Goal: Task Accomplishment & Management: Manage account settings

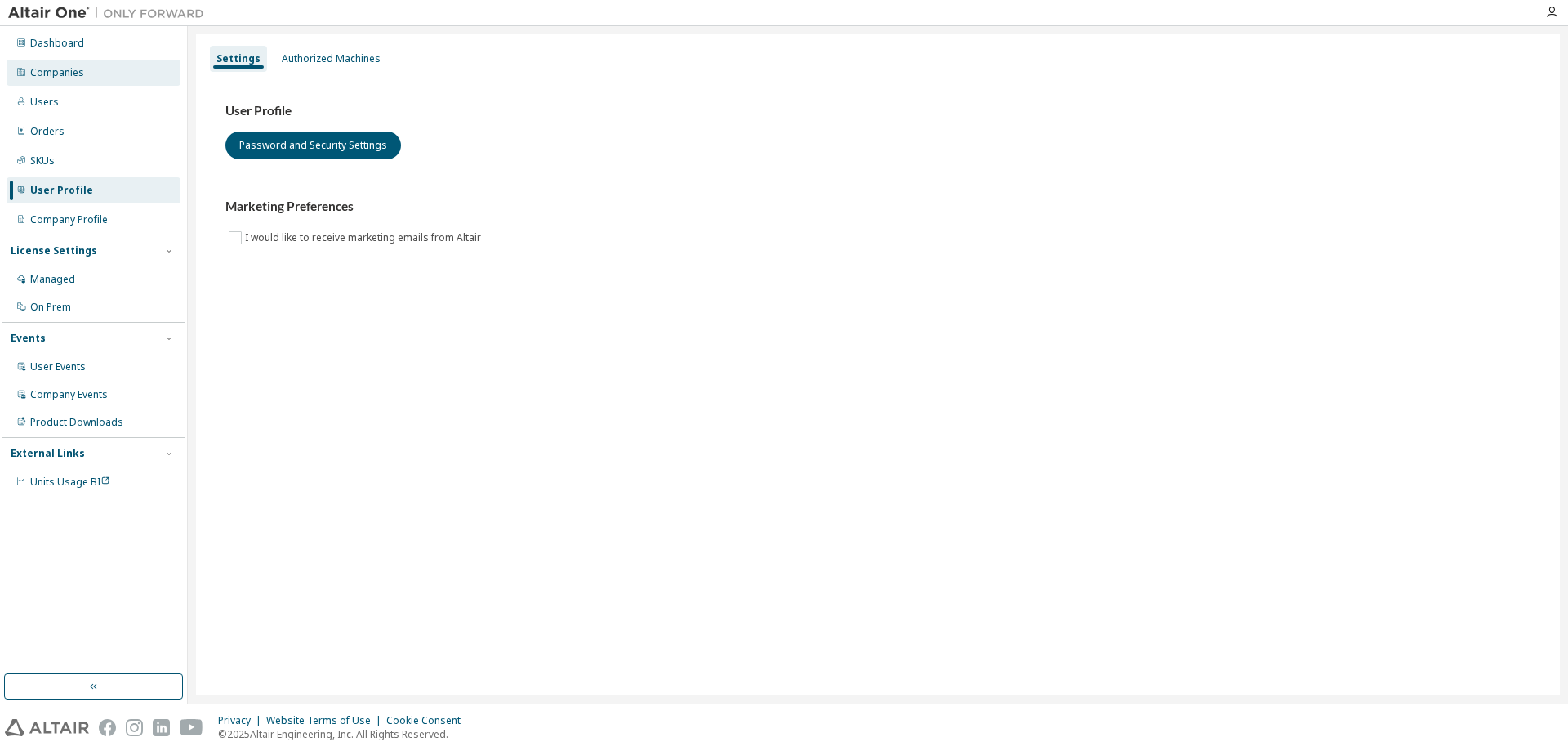
click at [67, 74] on div "Companies" at bounding box center [58, 73] width 54 height 13
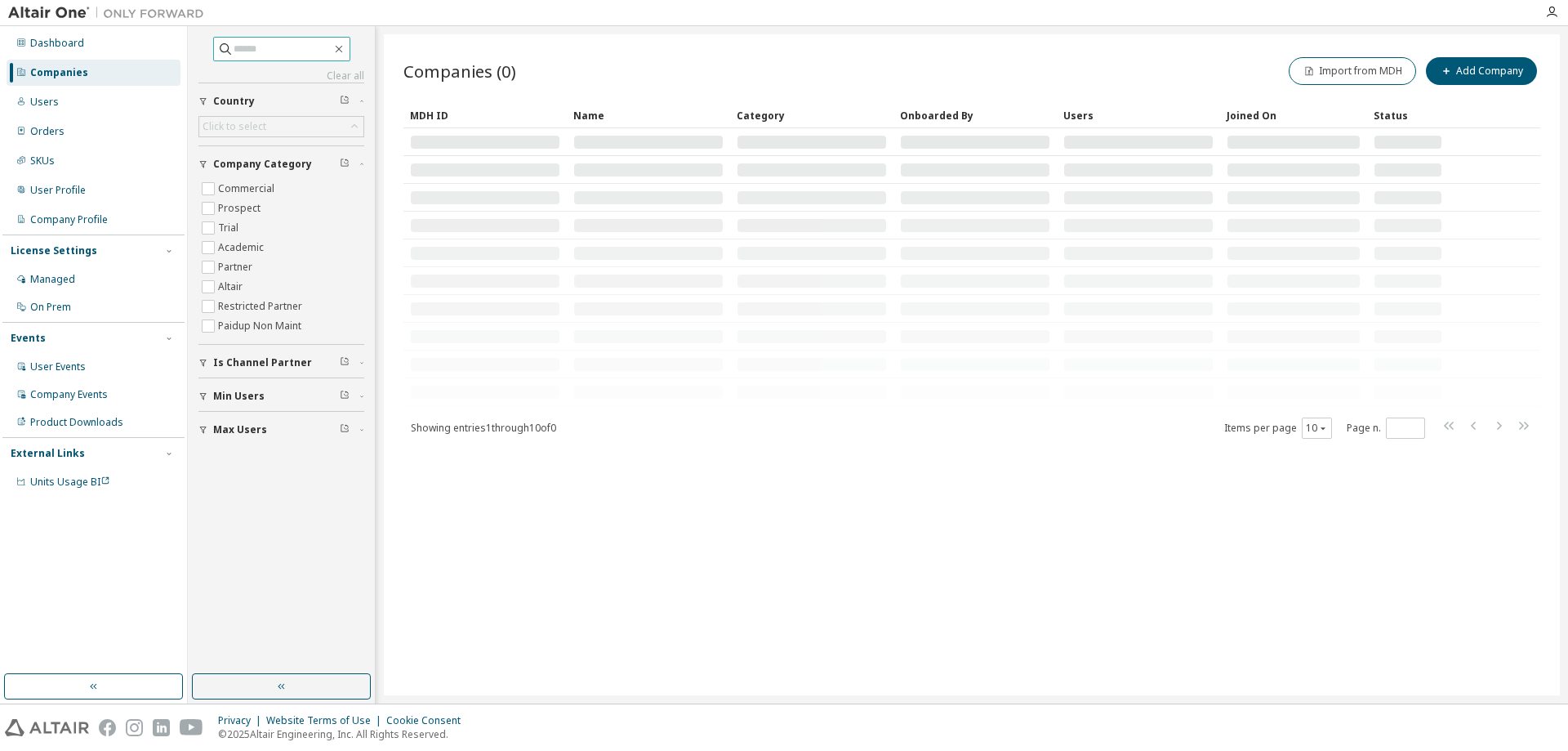
click at [277, 52] on input "text" at bounding box center [283, 49] width 98 height 17
click at [263, 46] on input "text" at bounding box center [283, 49] width 98 height 17
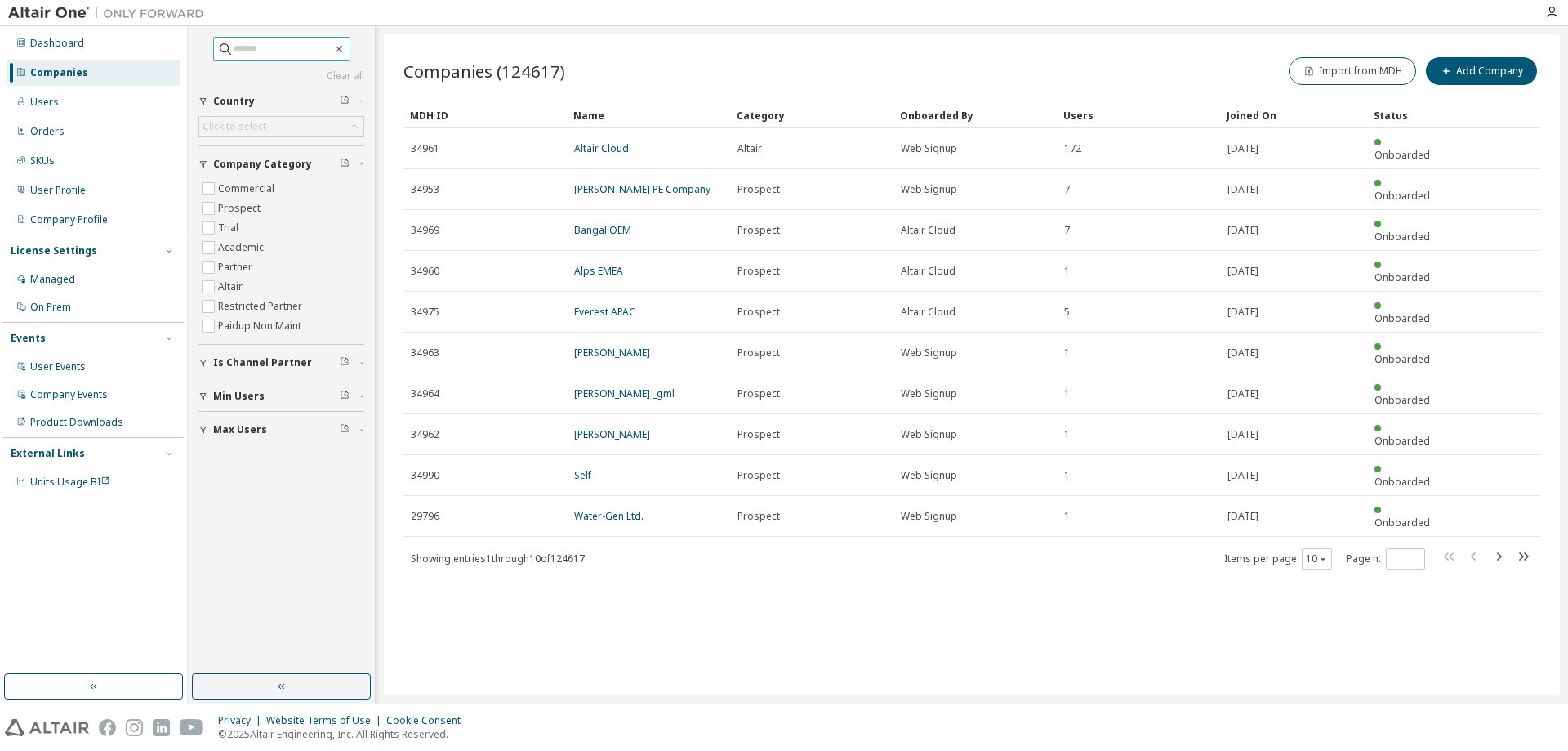
click at [258, 49] on input "text" at bounding box center [283, 49] width 98 height 17
paste input "**********"
type input "**********"
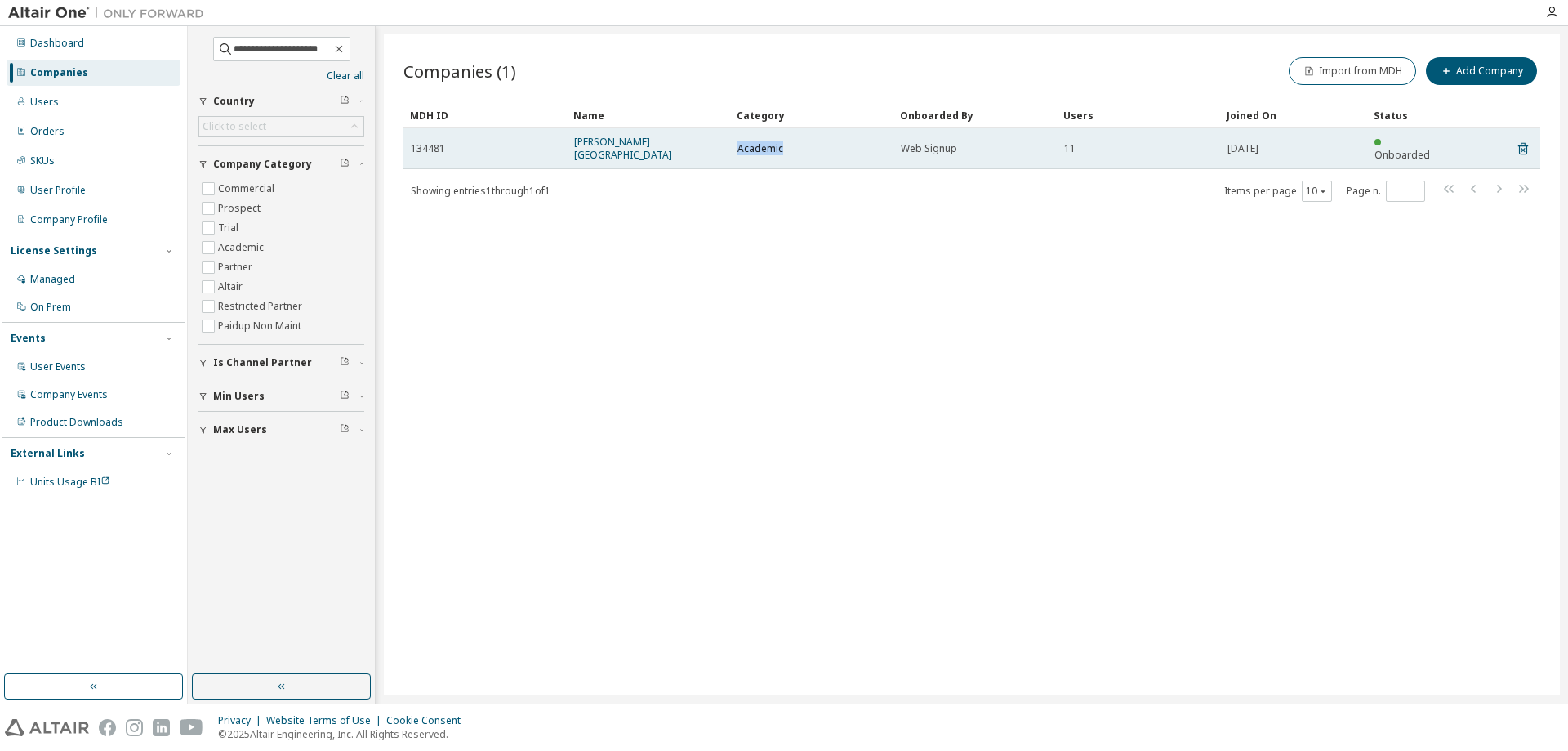
drag, startPoint x: 738, startPoint y: 140, endPoint x: 787, endPoint y: 143, distance: 49.1
click at [787, 143] on div "Academic" at bounding box center [812, 148] width 149 height 13
click at [788, 143] on div "Academic" at bounding box center [812, 148] width 149 height 13
click at [640, 142] on link "[PERSON_NAME][GEOGRAPHIC_DATA]" at bounding box center [623, 148] width 98 height 27
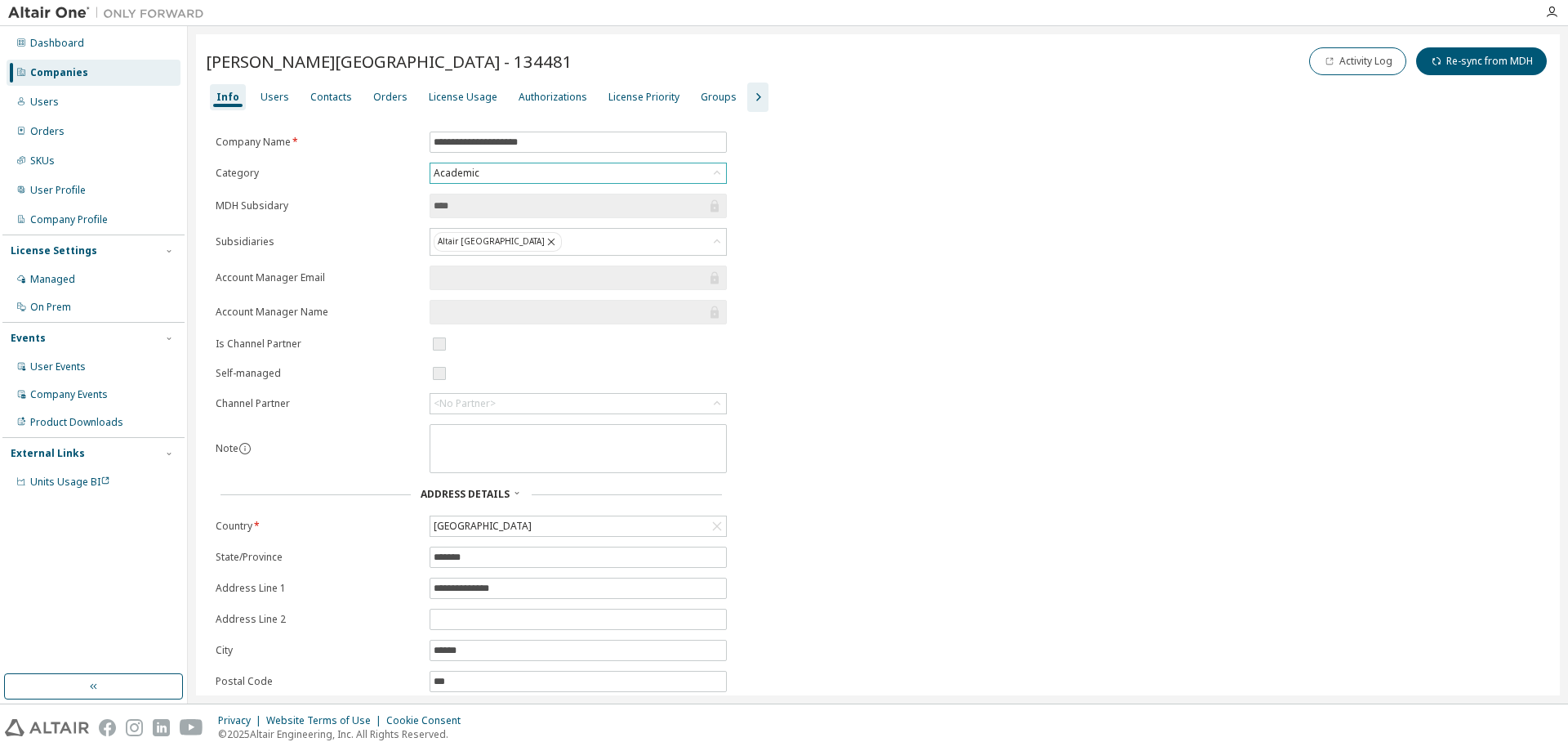
click at [715, 175] on icon at bounding box center [717, 172] width 17 height 17
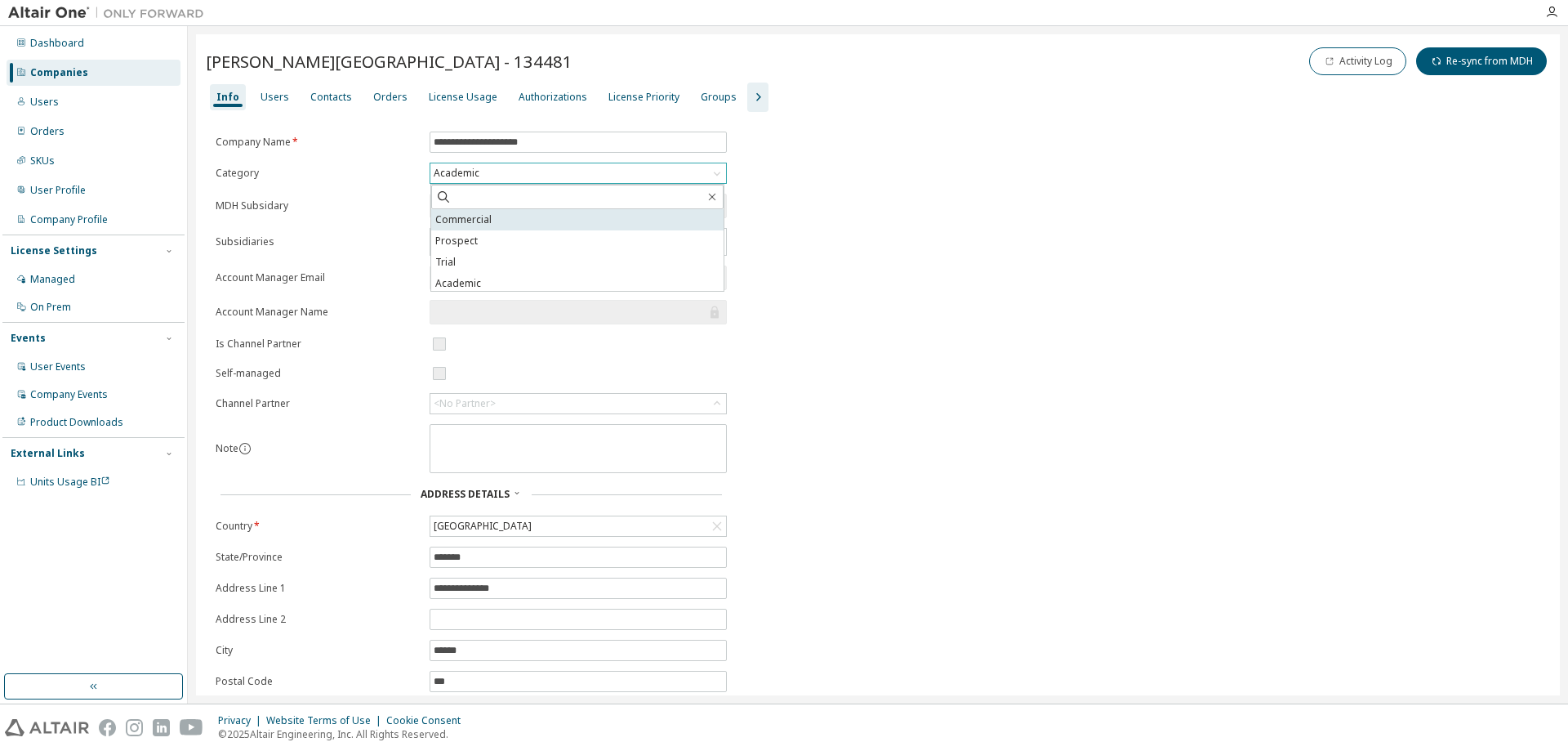
click at [494, 224] on li "Commercial" at bounding box center [578, 220] width 292 height 21
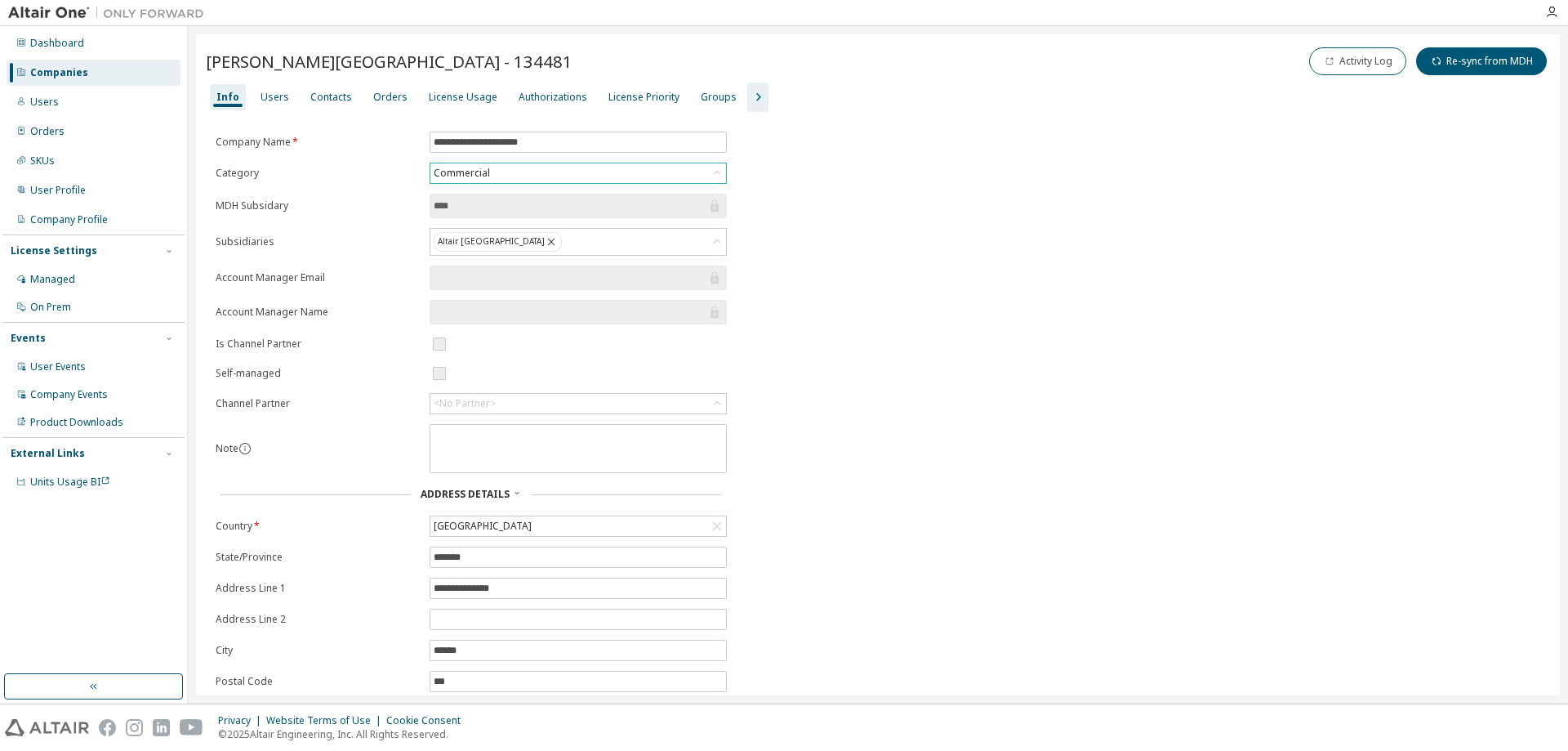
click at [598, 173] on div "Commercial" at bounding box center [578, 173] width 296 height 19
click at [482, 277] on li "Academic" at bounding box center [578, 284] width 292 height 21
click at [882, 265] on div "**********" at bounding box center [878, 446] width 1344 height 630
drag, startPoint x: 492, startPoint y: 141, endPoint x: 428, endPoint y: 144, distance: 64.1
click at [433, 144] on input "**********" at bounding box center [578, 142] width 289 height 13
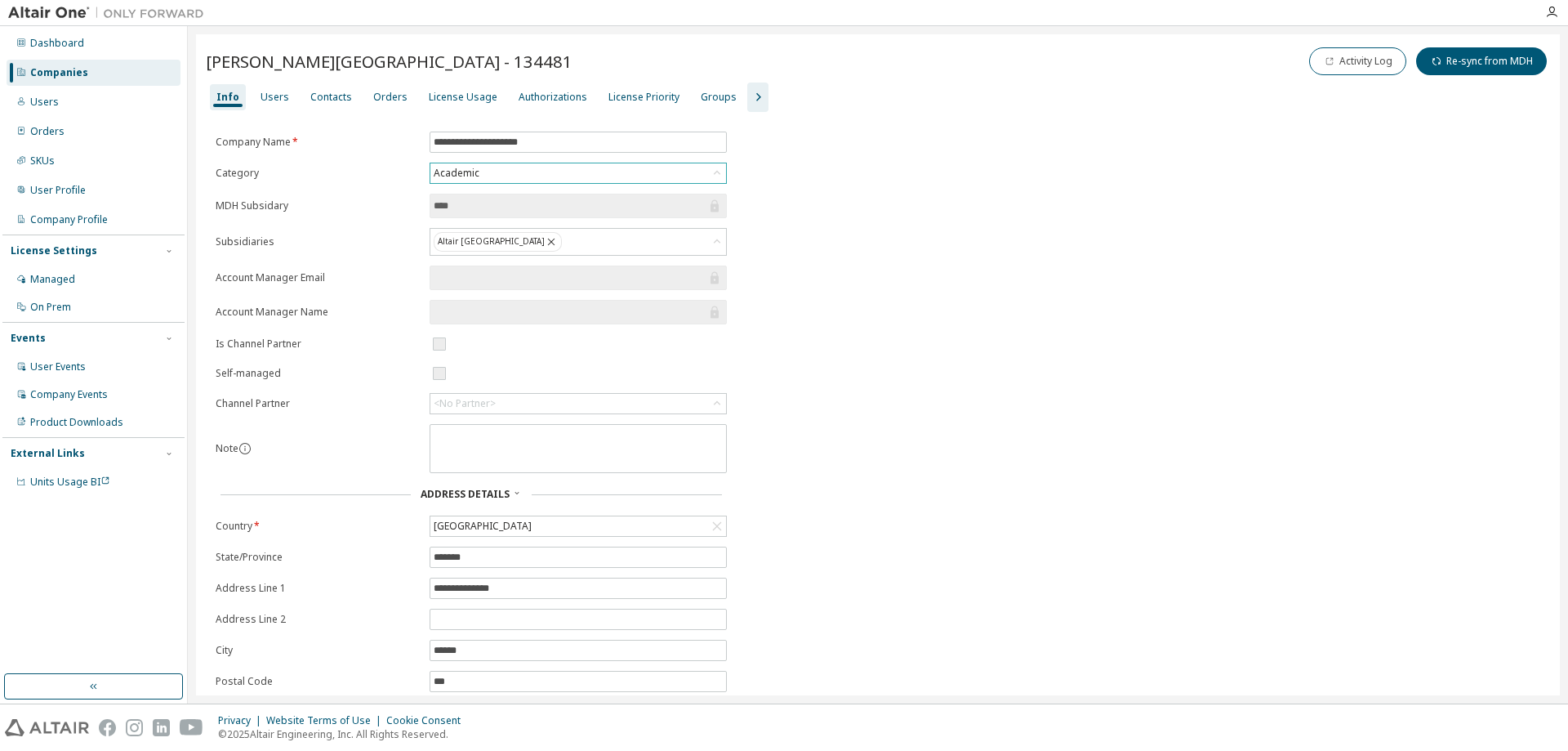
click at [55, 71] on div "Companies" at bounding box center [60, 73] width 58 height 13
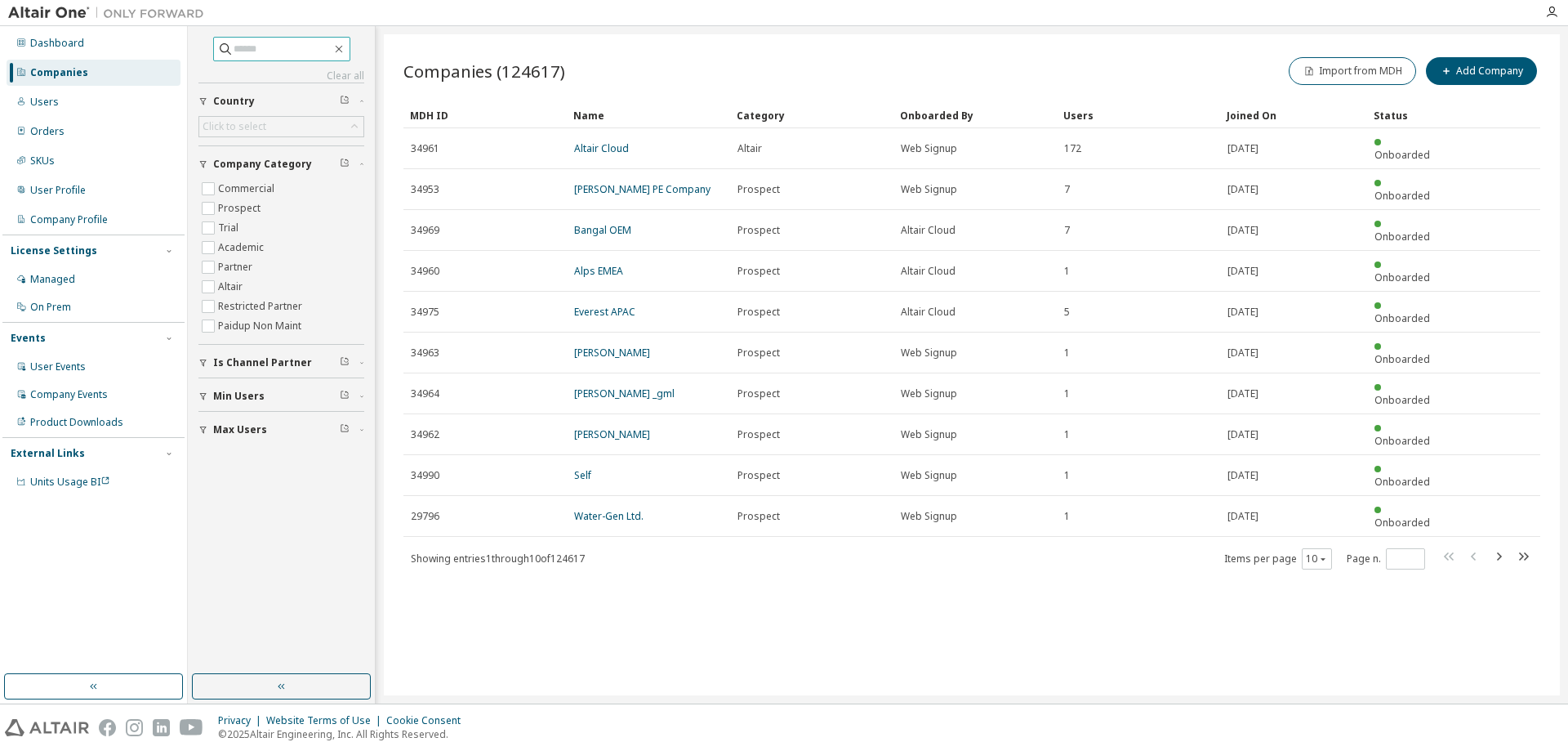
click at [271, 48] on input "text" at bounding box center [283, 49] width 98 height 17
paste input "**********"
type input "**********"
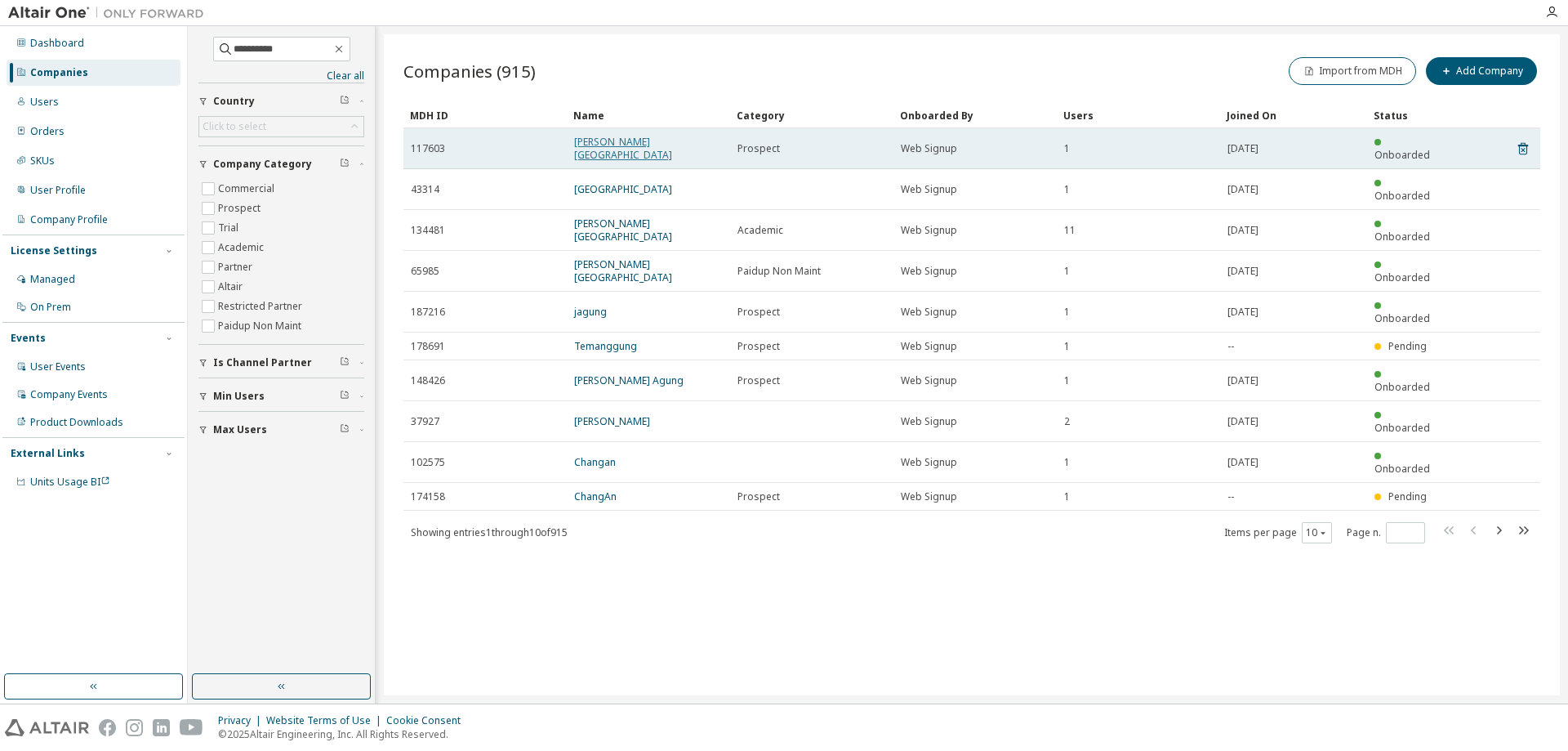
click at [649, 139] on link "[PERSON_NAME][GEOGRAPHIC_DATA]" at bounding box center [623, 148] width 98 height 27
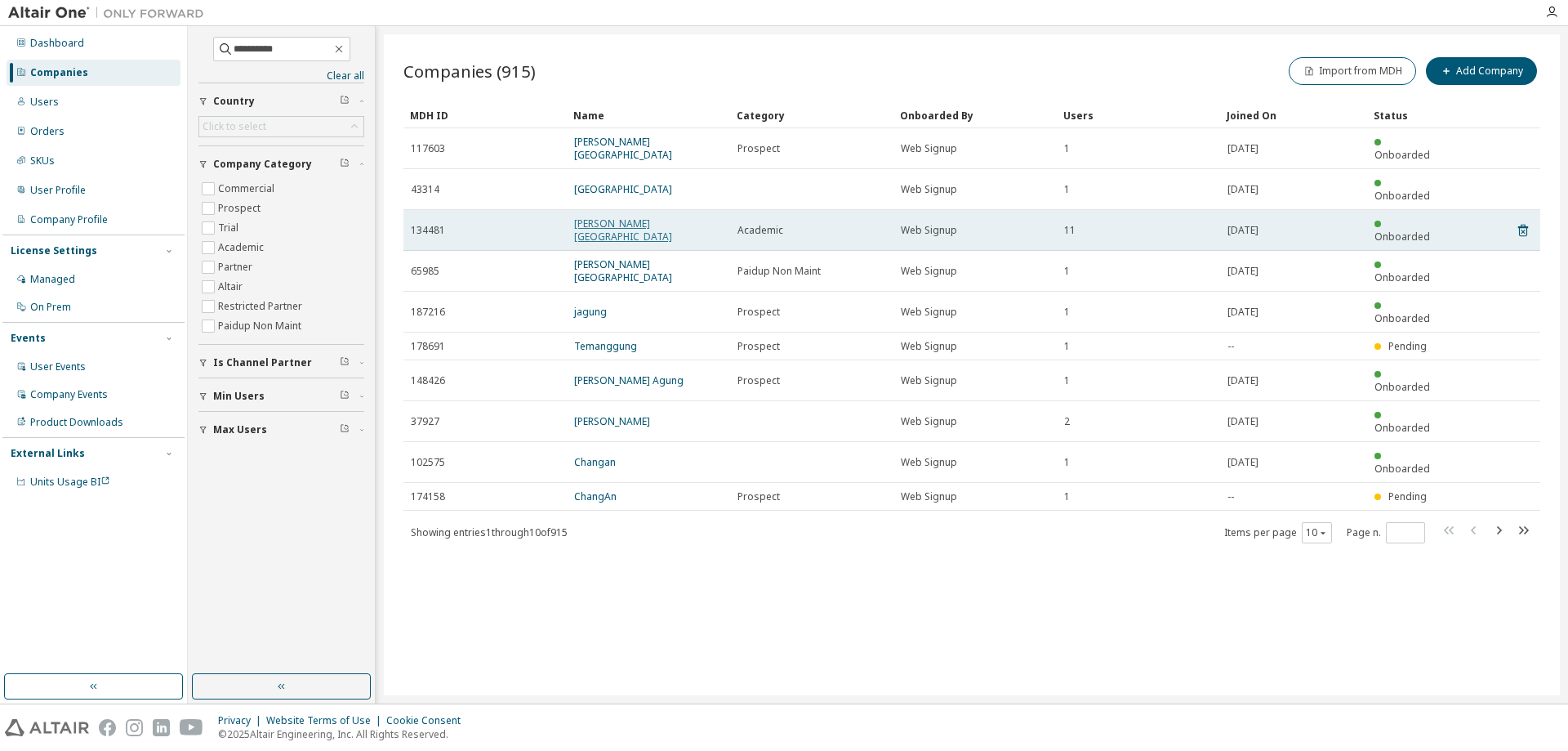
click at [639, 216] on link "[PERSON_NAME][GEOGRAPHIC_DATA]" at bounding box center [623, 229] width 98 height 27
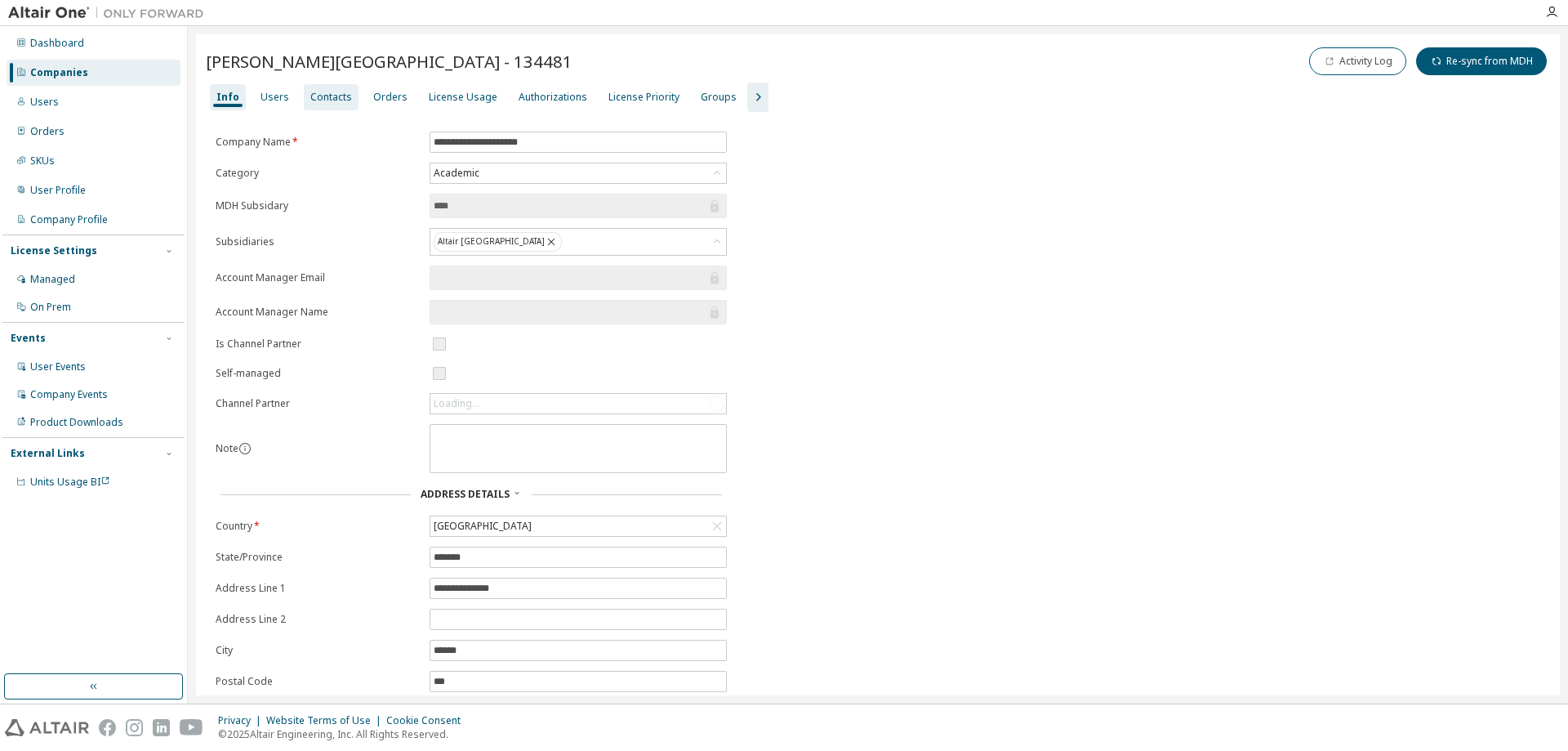
click at [311, 95] on div "Contacts" at bounding box center [332, 97] width 42 height 13
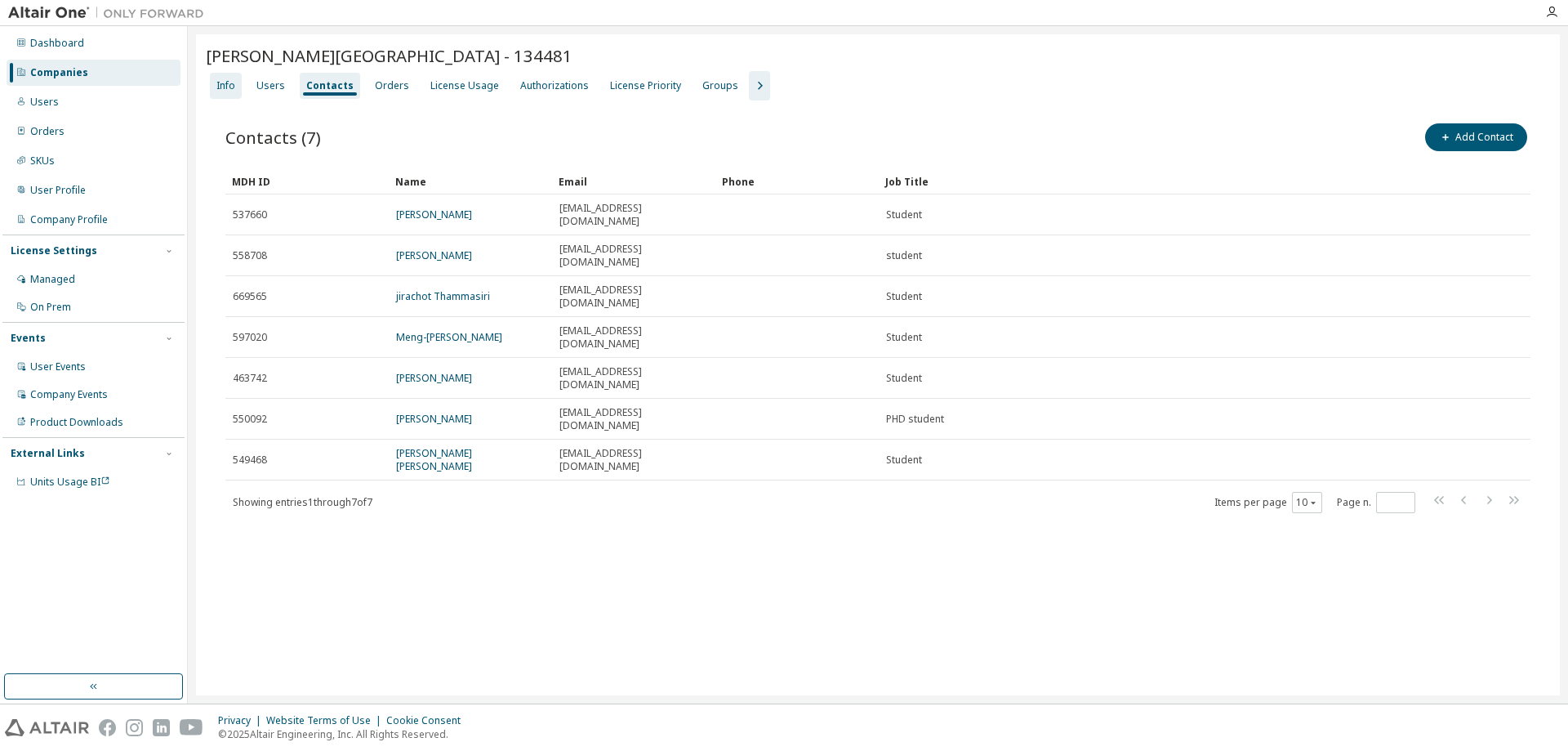
click at [227, 81] on div "Info" at bounding box center [225, 86] width 18 height 13
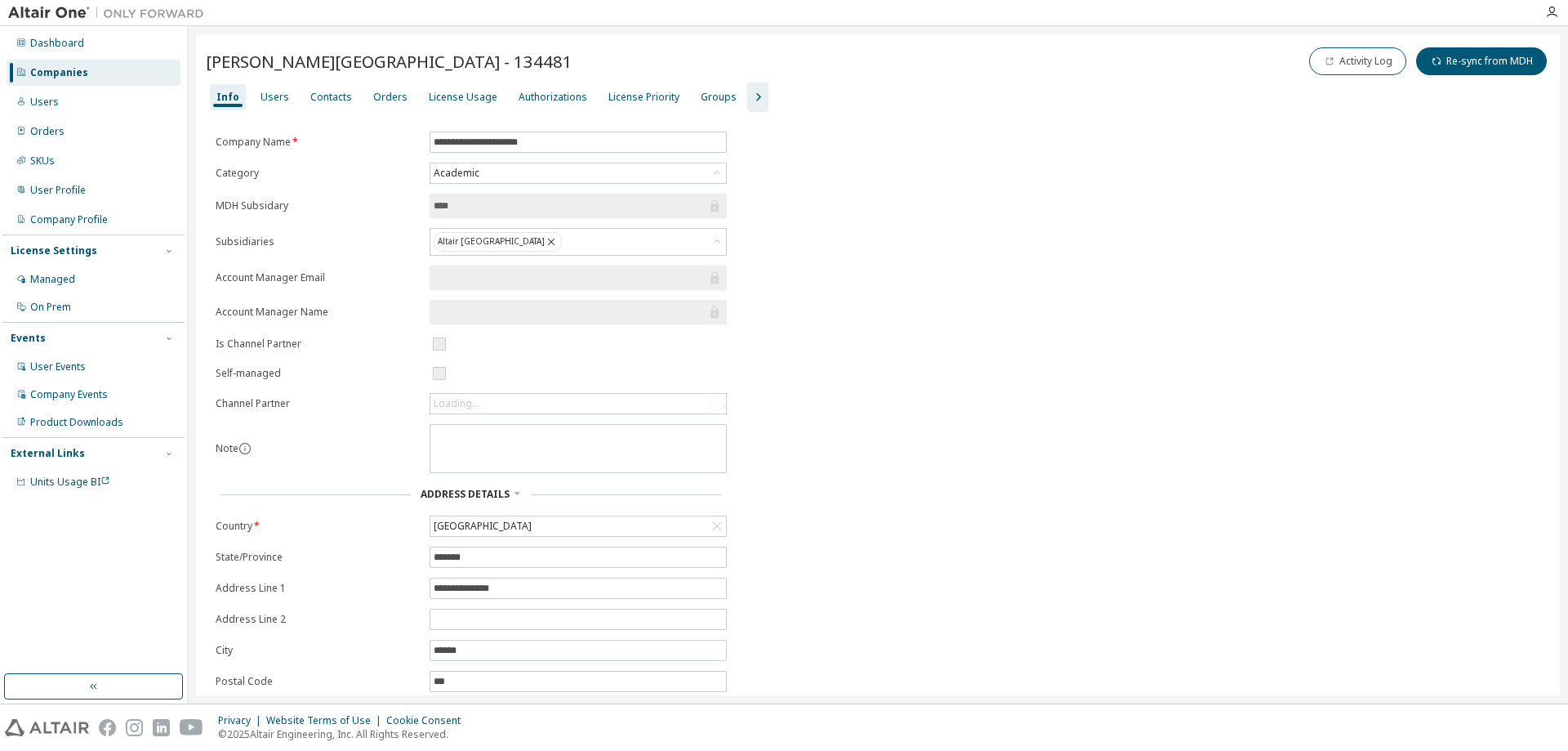
click at [959, 255] on div "**********" at bounding box center [878, 446] width 1344 height 630
click at [843, 275] on div "**********" at bounding box center [878, 446] width 1344 height 630
click at [748, 97] on icon "button" at bounding box center [758, 97] width 19 height 19
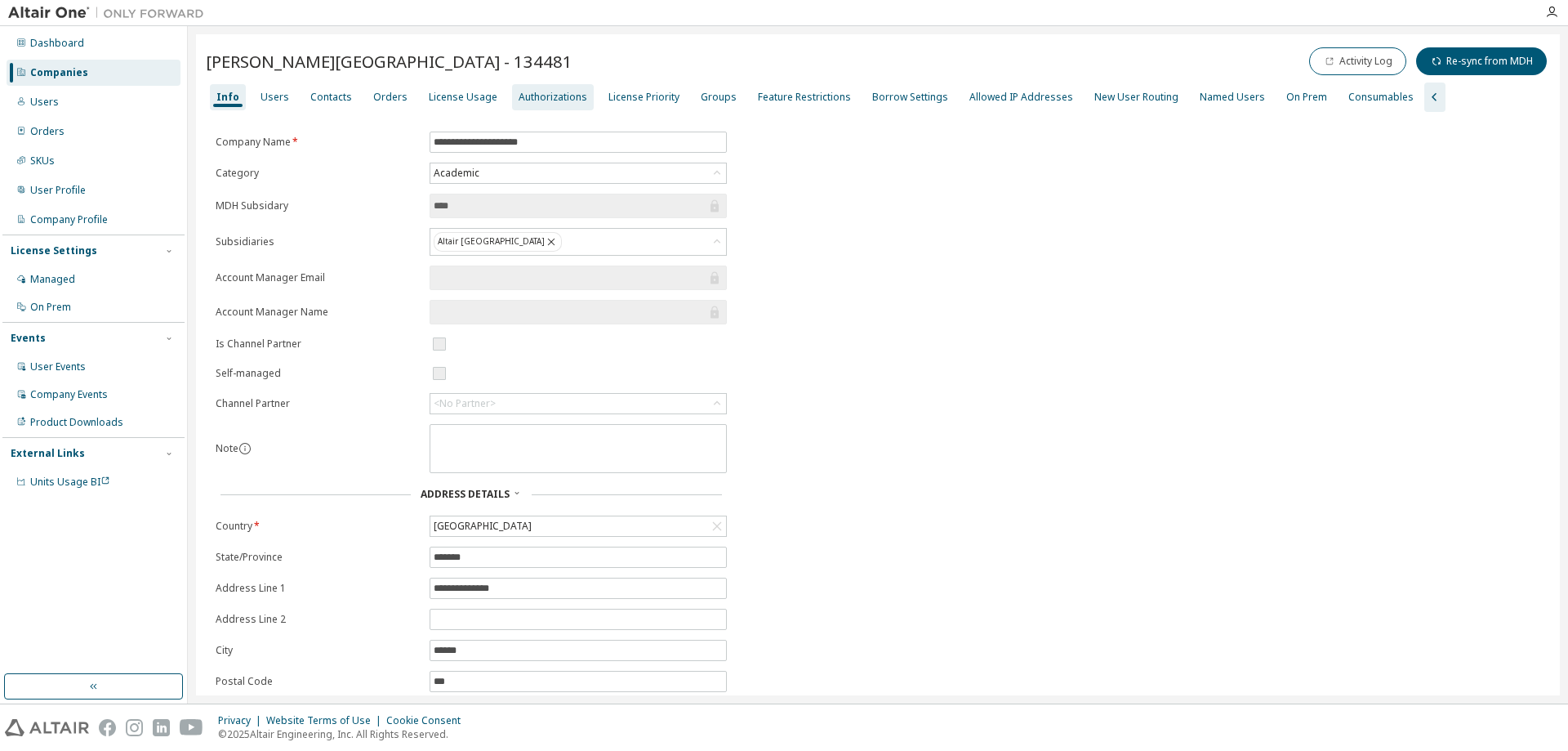
click at [537, 92] on div "Authorizations" at bounding box center [553, 97] width 68 height 13
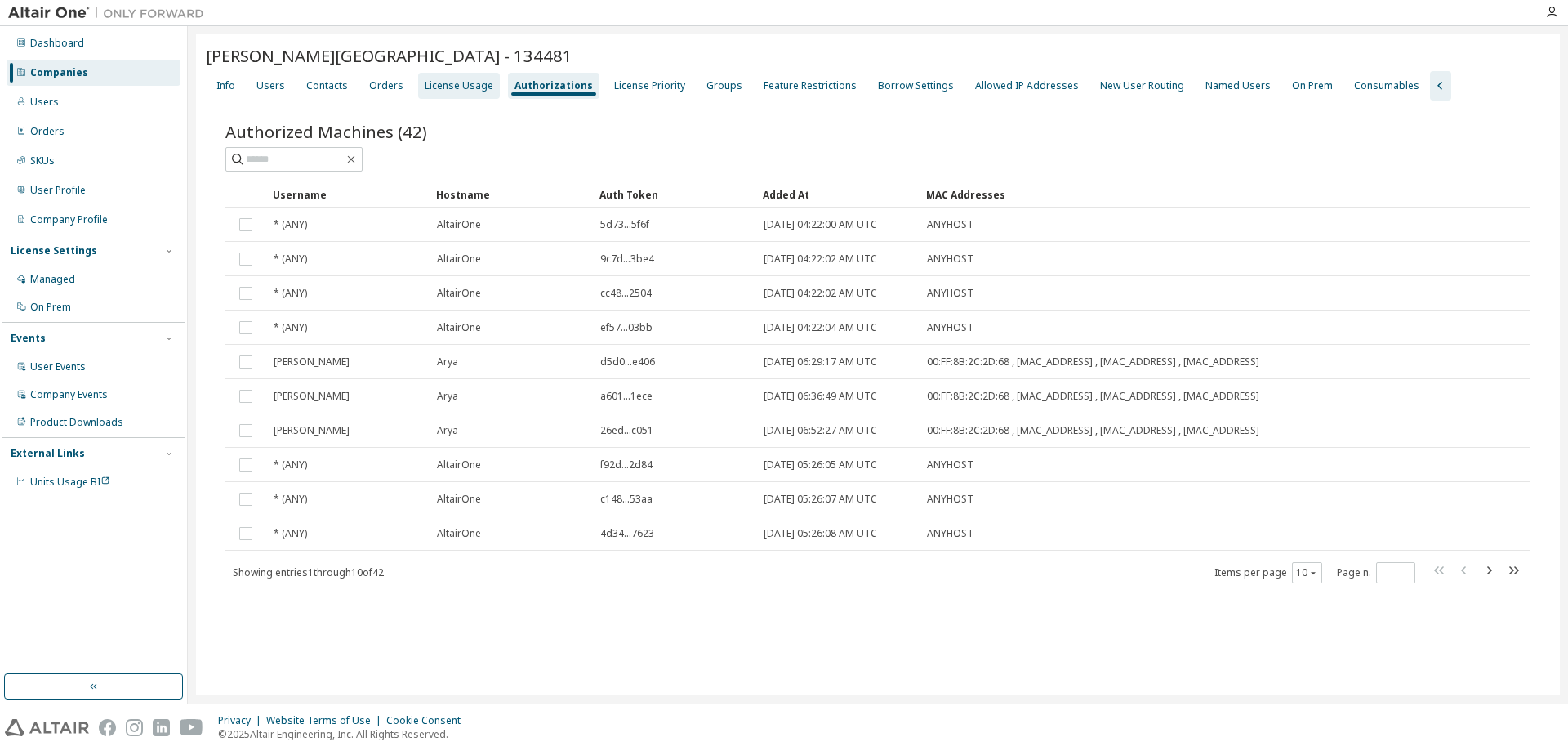
click at [468, 85] on div "License Usage" at bounding box center [458, 86] width 68 height 13
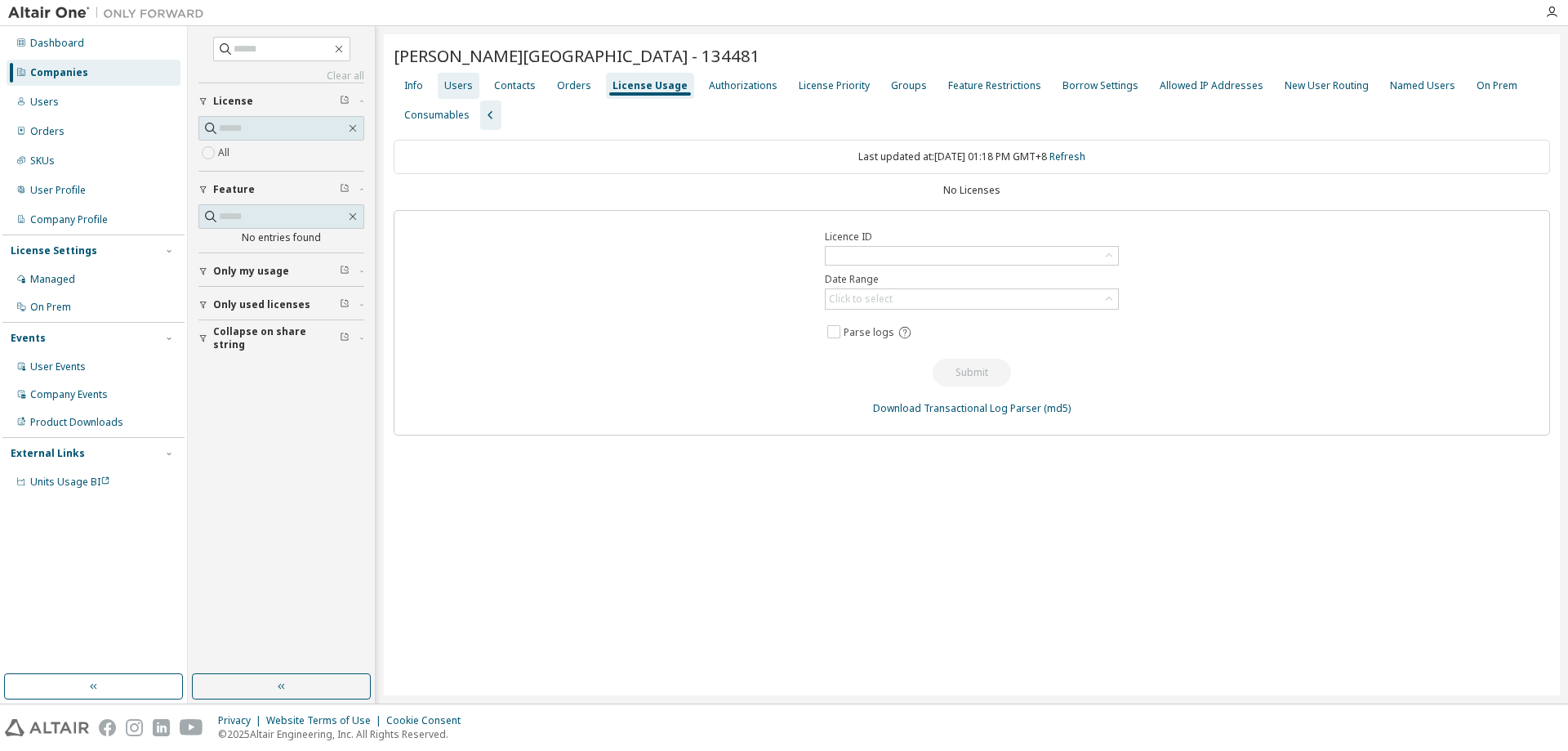
click at [450, 90] on div "Users" at bounding box center [458, 86] width 29 height 13
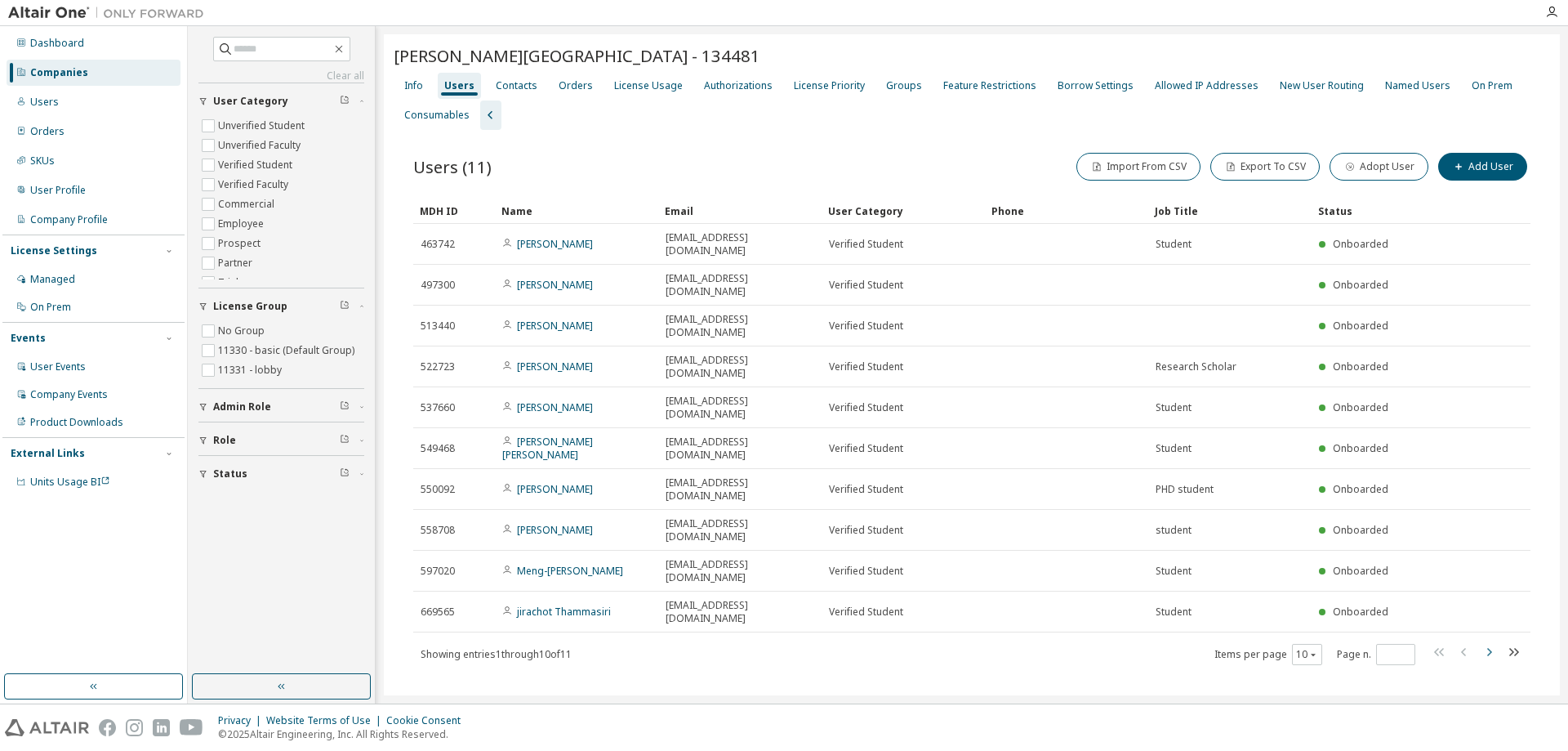
click at [1488, 642] on icon "button" at bounding box center [1488, 651] width 19 height 19
type input "*"
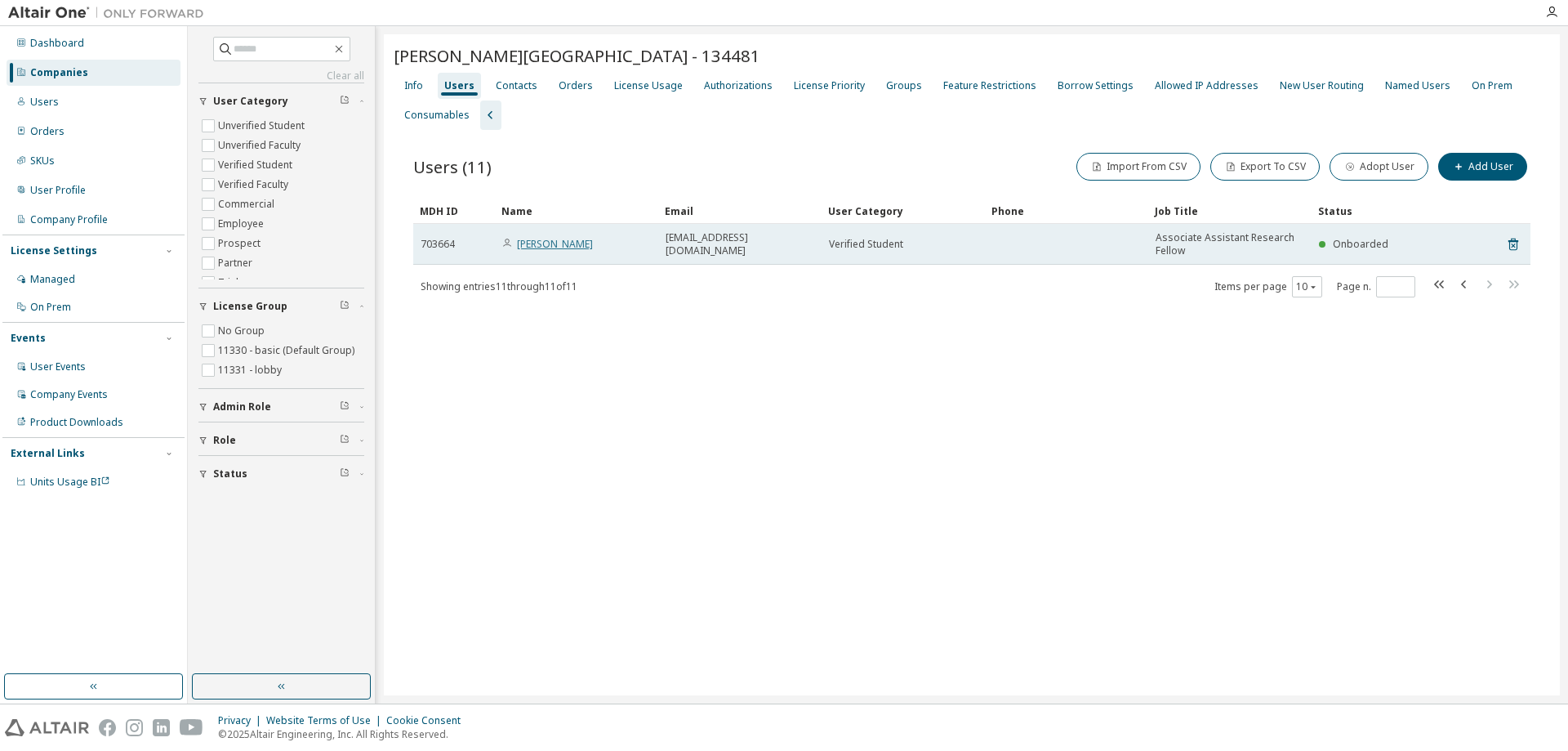
click at [537, 244] on link "[PERSON_NAME]" at bounding box center [555, 244] width 76 height 14
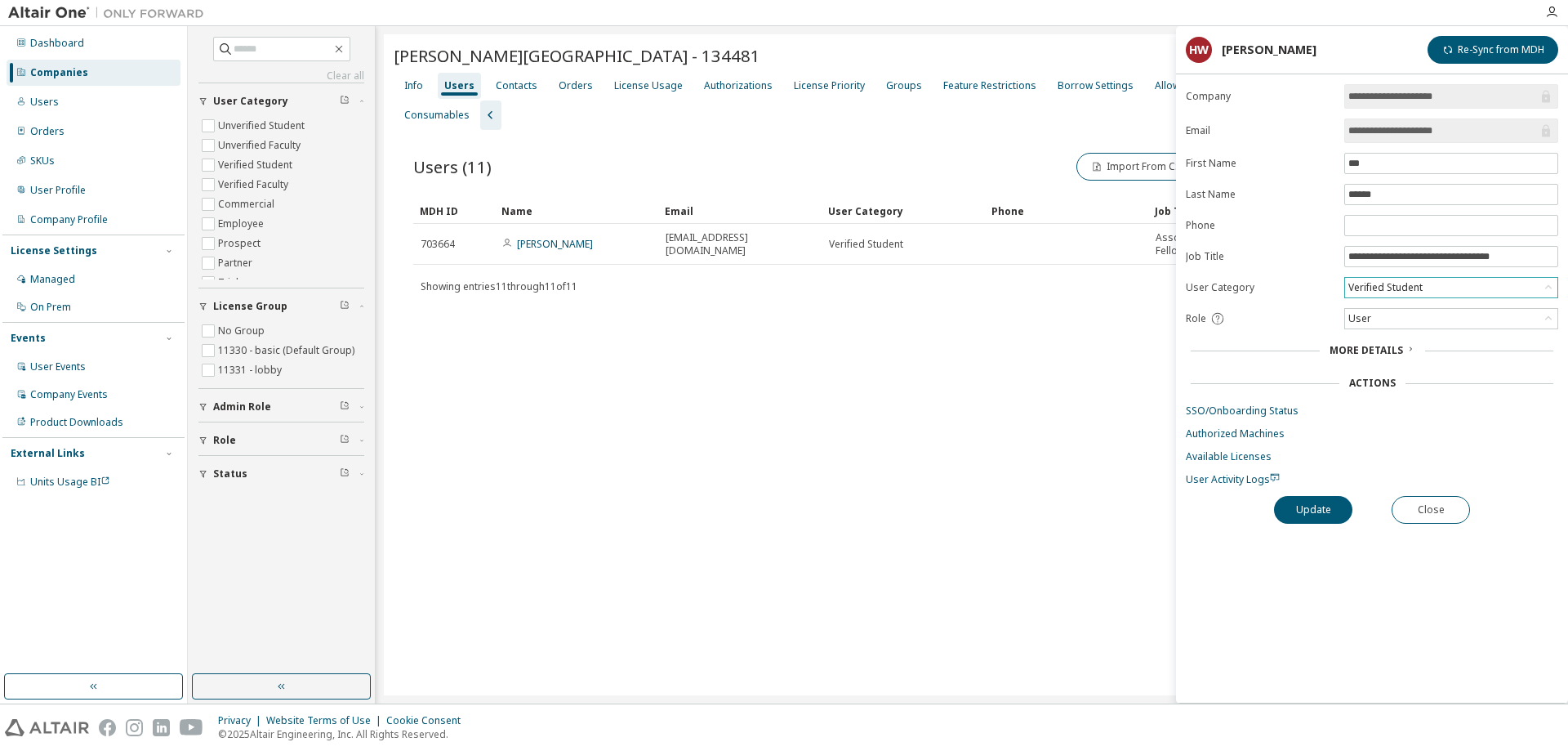
click at [1497, 293] on div "Verified Student" at bounding box center [1451, 287] width 213 height 19
click at [1494, 316] on div "User" at bounding box center [1451, 319] width 213 height 19
click at [1239, 461] on link "Available Licenses" at bounding box center [1372, 456] width 373 height 13
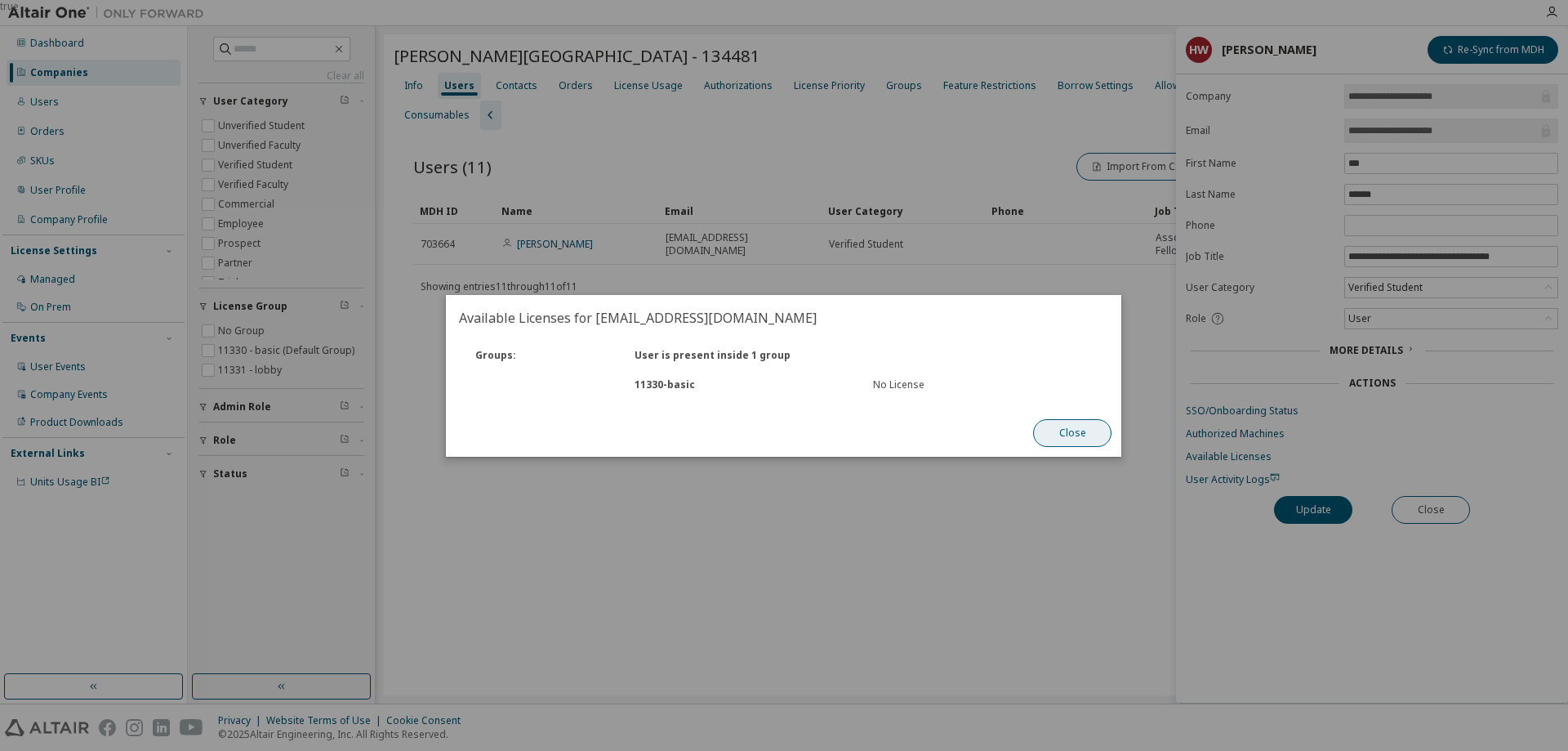
click at [1064, 426] on button "Close" at bounding box center [1073, 433] width 79 height 28
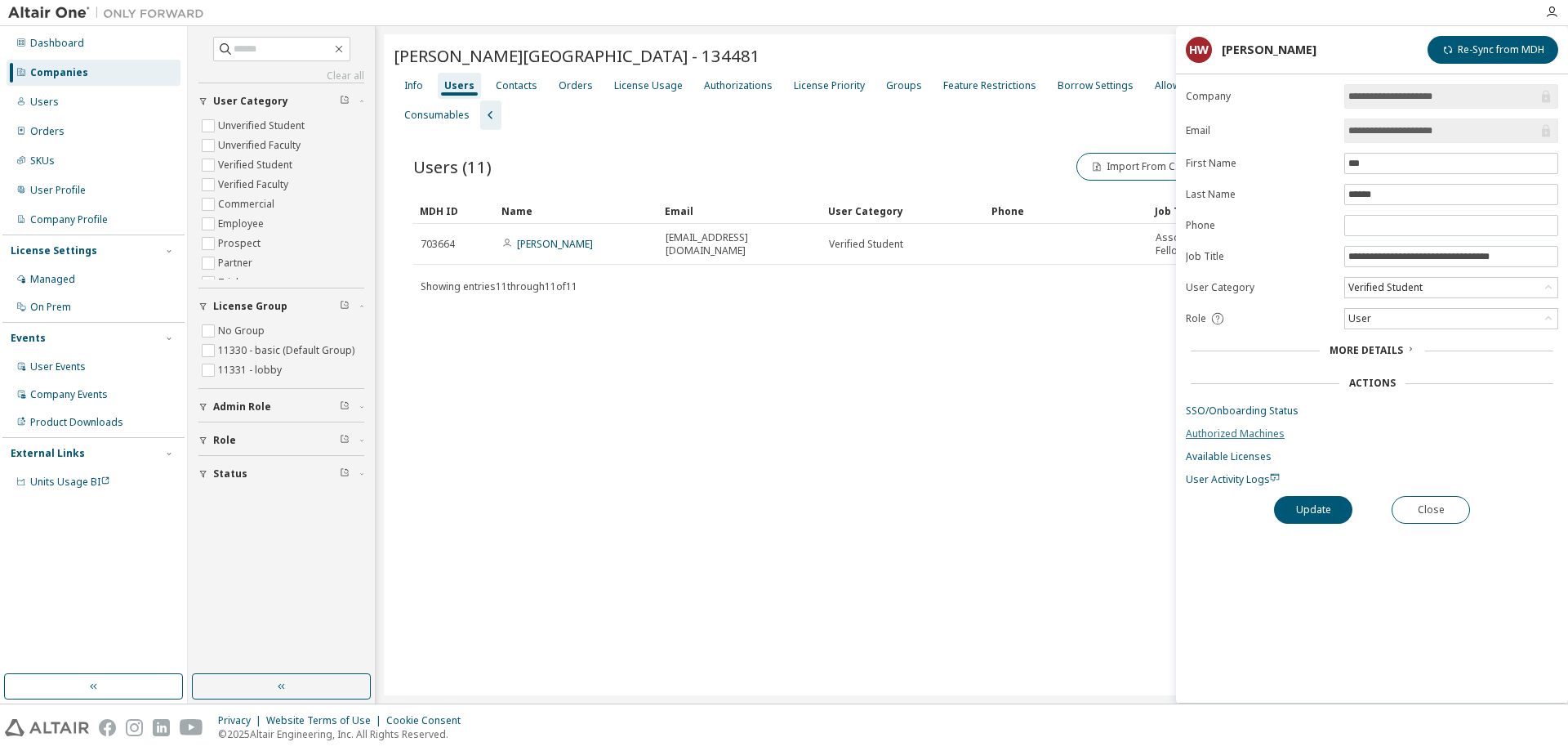
click at [1215, 438] on link "Authorized Machines" at bounding box center [1372, 433] width 373 height 13
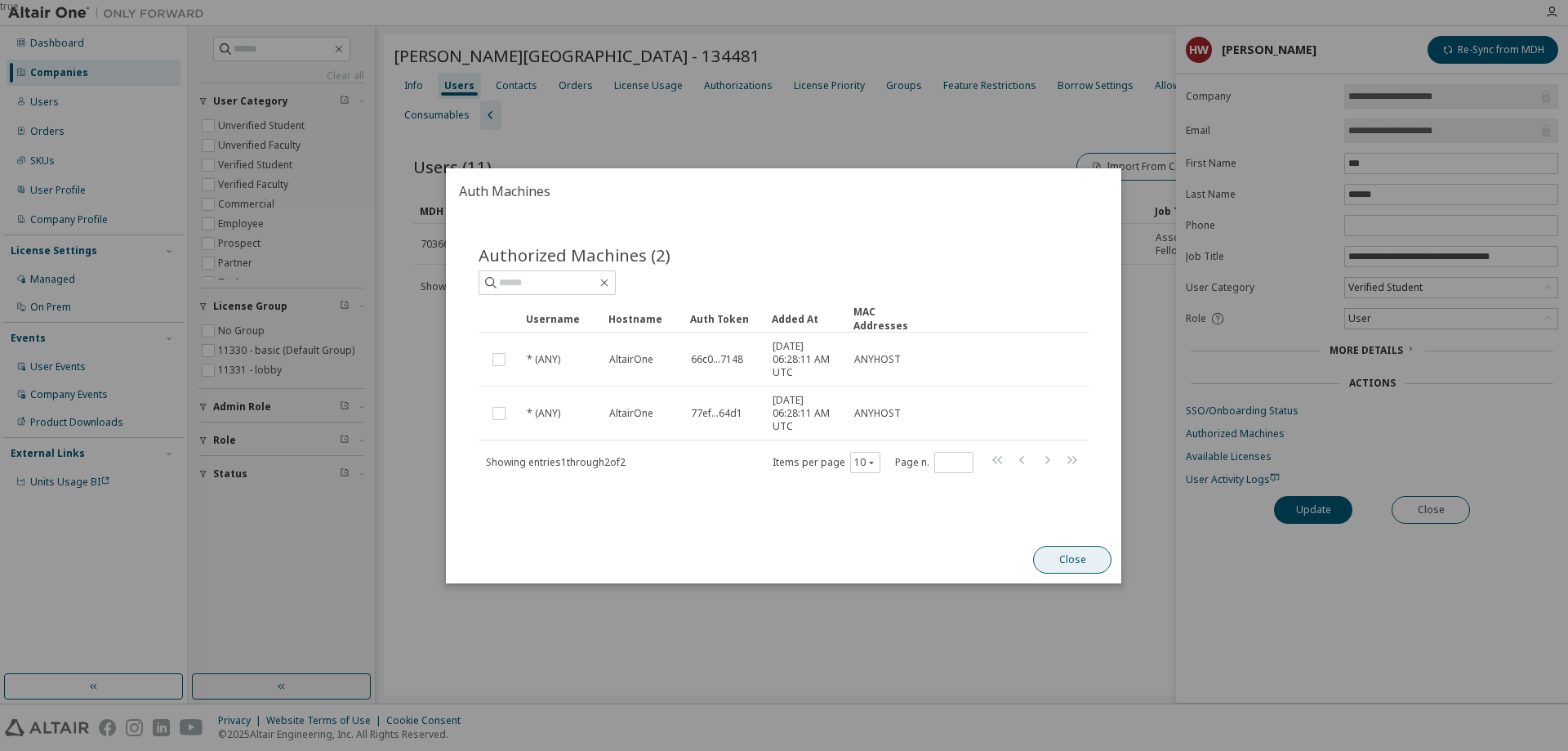
click at [1079, 560] on button "Close" at bounding box center [1073, 559] width 79 height 28
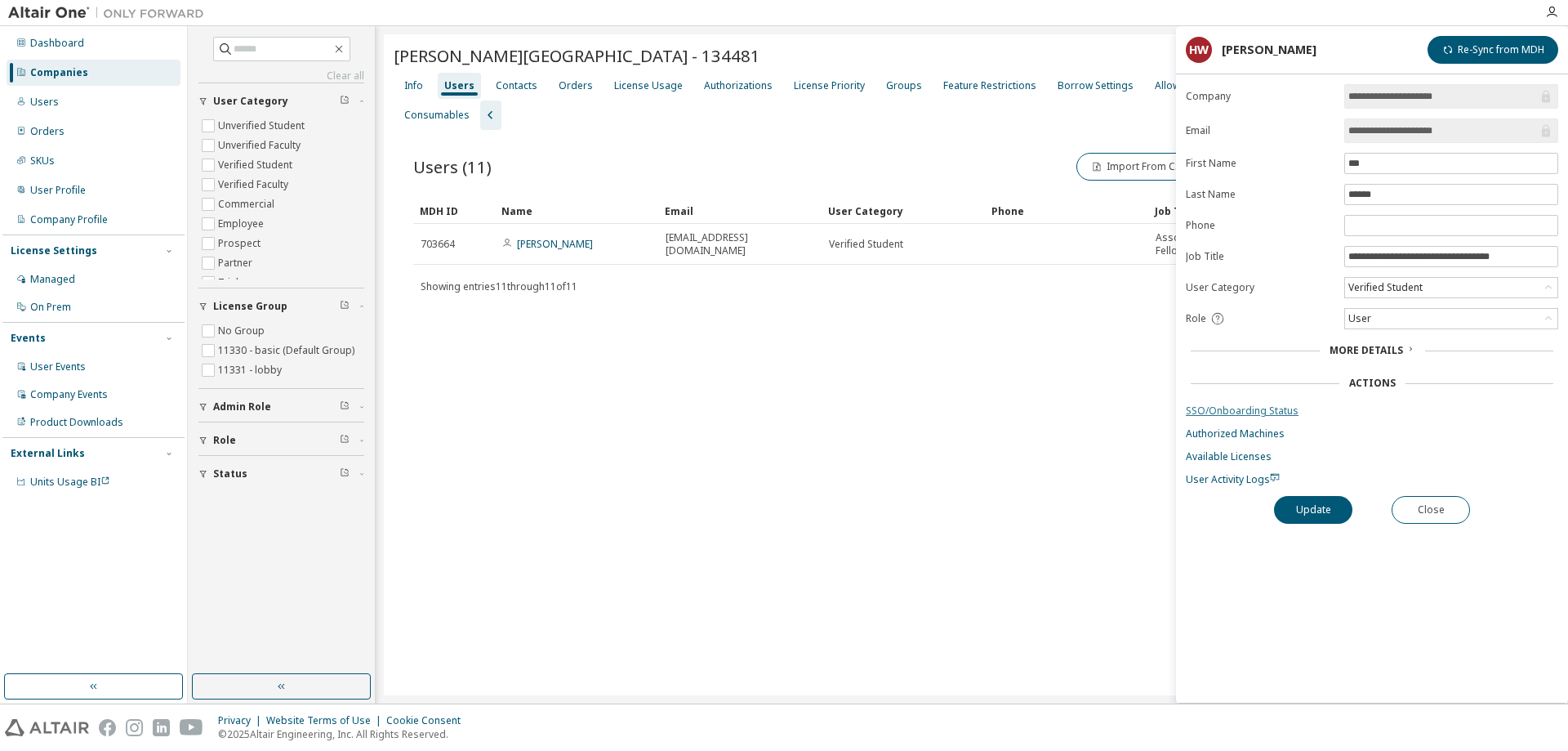
click at [1247, 412] on link "SSO/Onboarding Status" at bounding box center [1372, 411] width 373 height 13
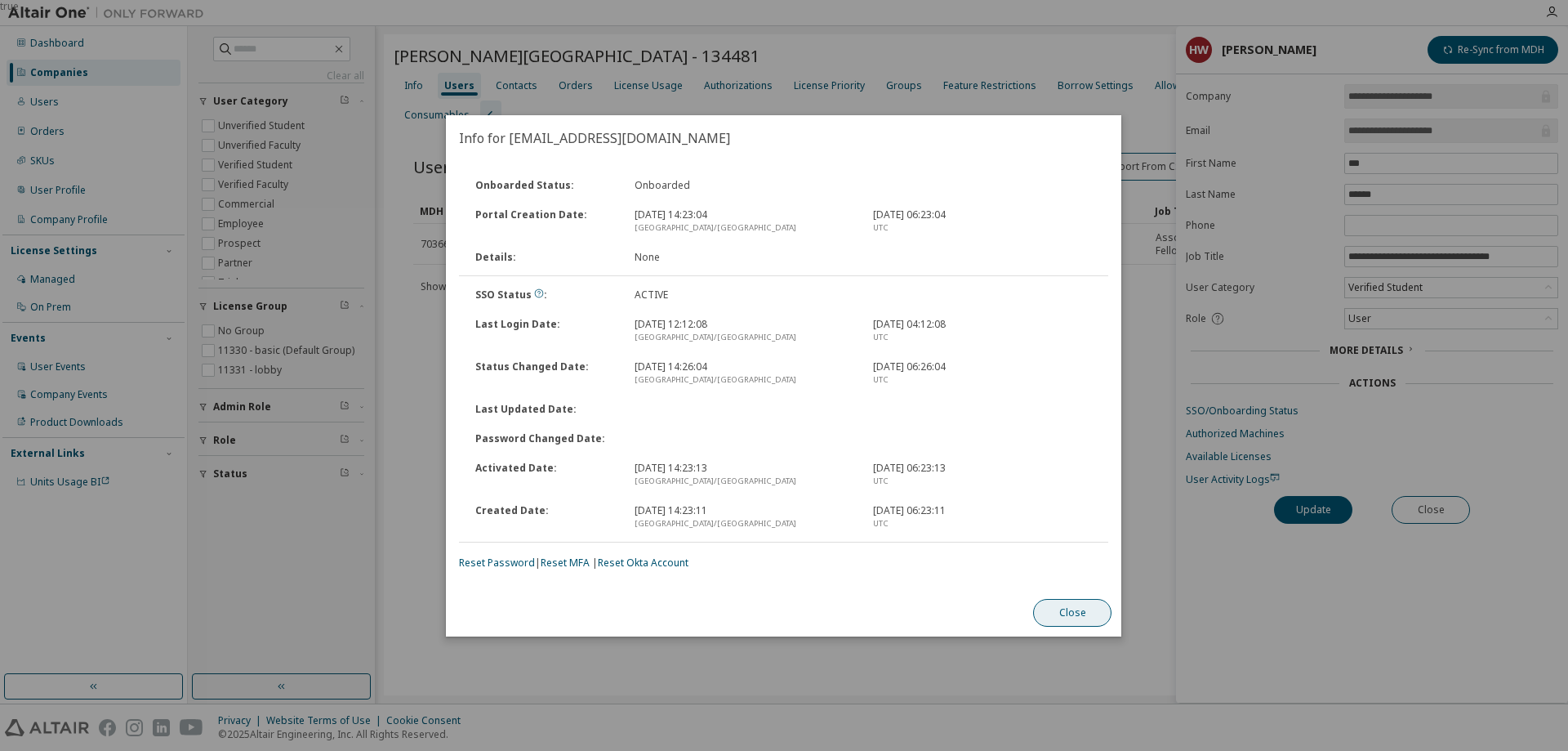
click at [1073, 612] on button "Close" at bounding box center [1073, 613] width 79 height 28
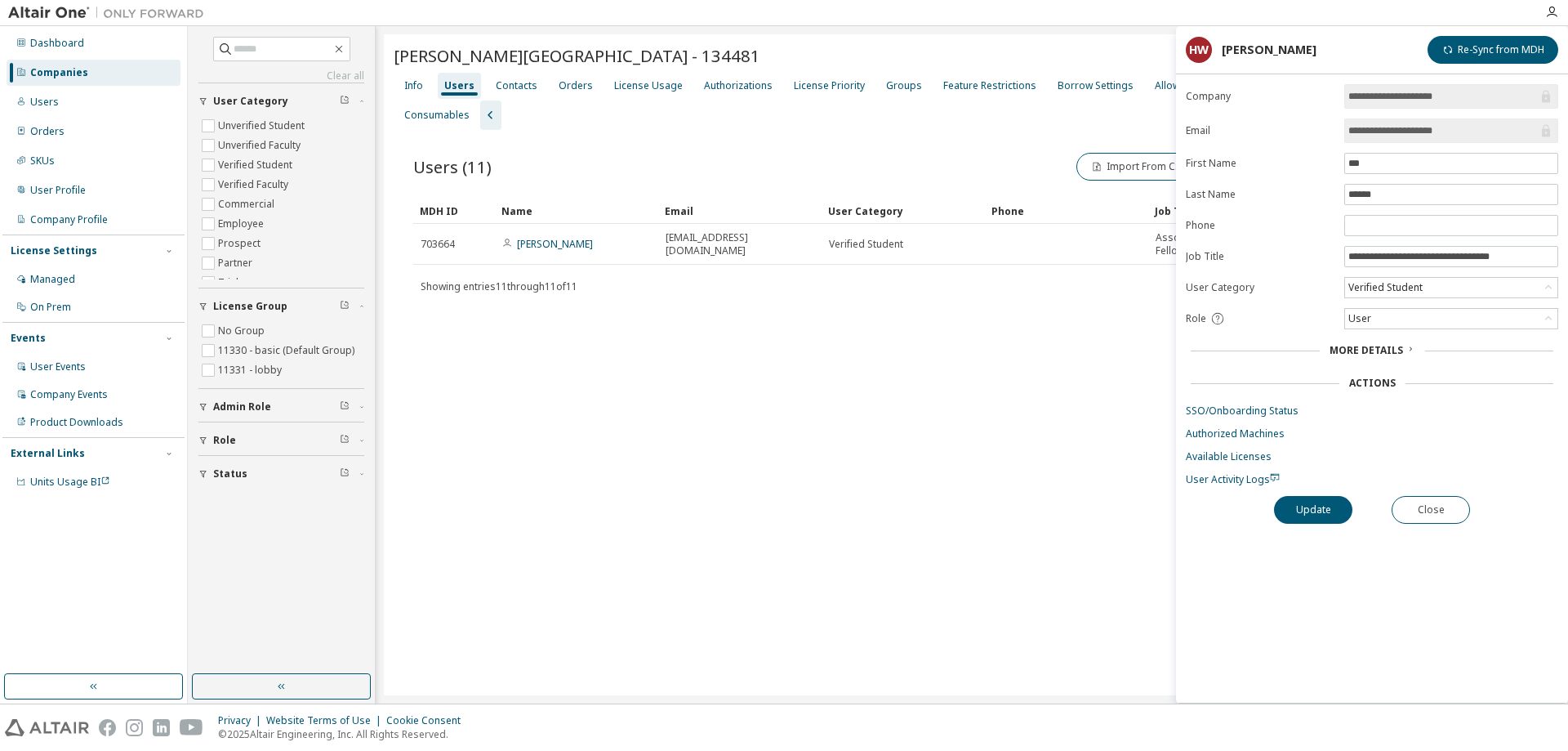
click at [905, 468] on div "[PERSON_NAME][GEOGRAPHIC_DATA] - 134481 Clear Load Save Save As Field Operator …" at bounding box center [972, 364] width 1176 height 661
click at [1059, 328] on div "Users (11) Import From CSV Export To CSV Adopt User Add User Clear Load Save Sa…" at bounding box center [971, 235] width 1156 height 211
click at [817, 151] on div "Users (11) Import From CSV Export To CSV Adopt User Add User" at bounding box center [971, 166] width 1117 height 34
click at [989, 313] on div "Users (11) Import From CSV Export To CSV Adopt User Add User Clear Load Save Sa…" at bounding box center [971, 235] width 1156 height 211
click at [965, 172] on div "Users (11) Import From CSV Export To CSV Adopt User Add User" at bounding box center [971, 166] width 1117 height 34
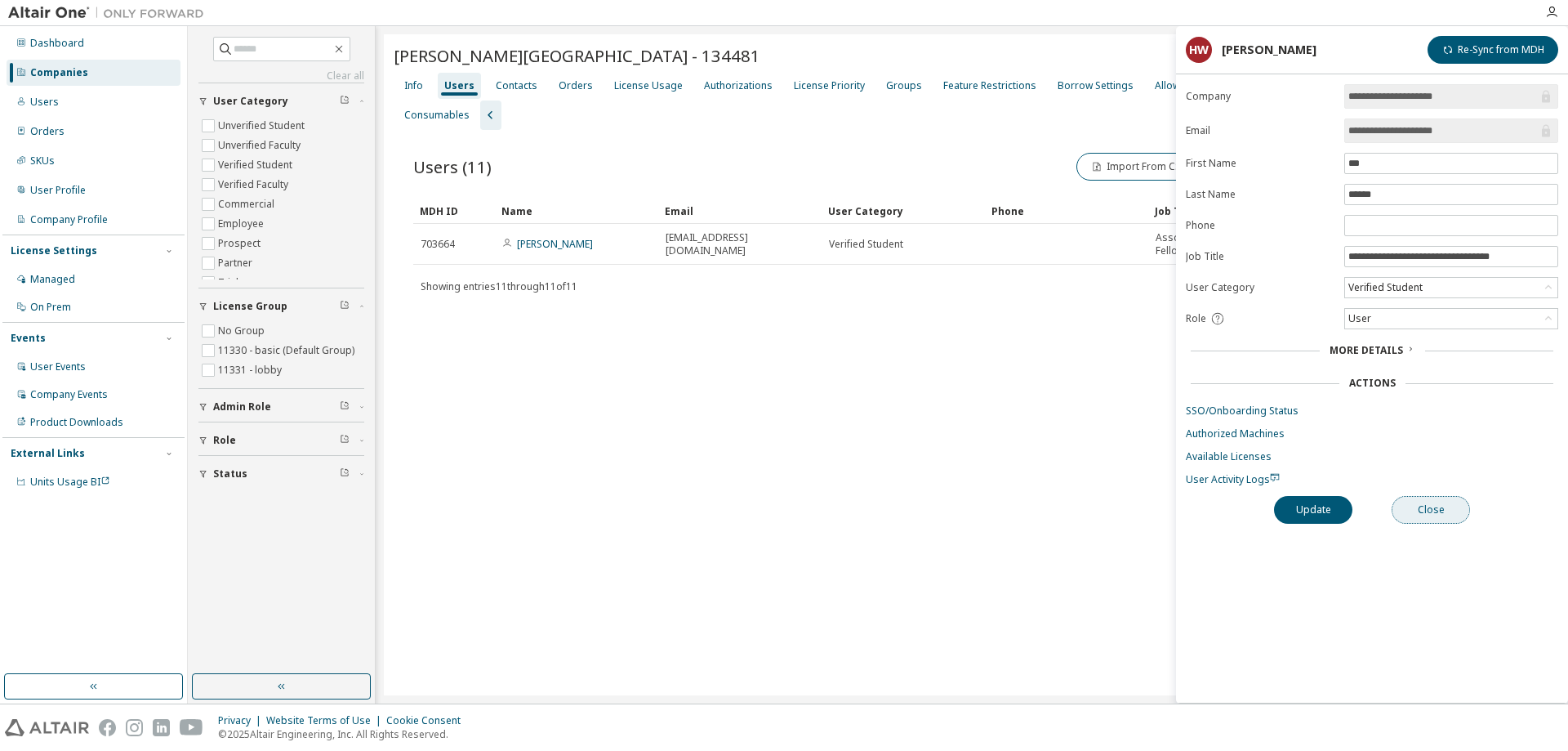
click at [1435, 509] on button "Close" at bounding box center [1431, 509] width 79 height 28
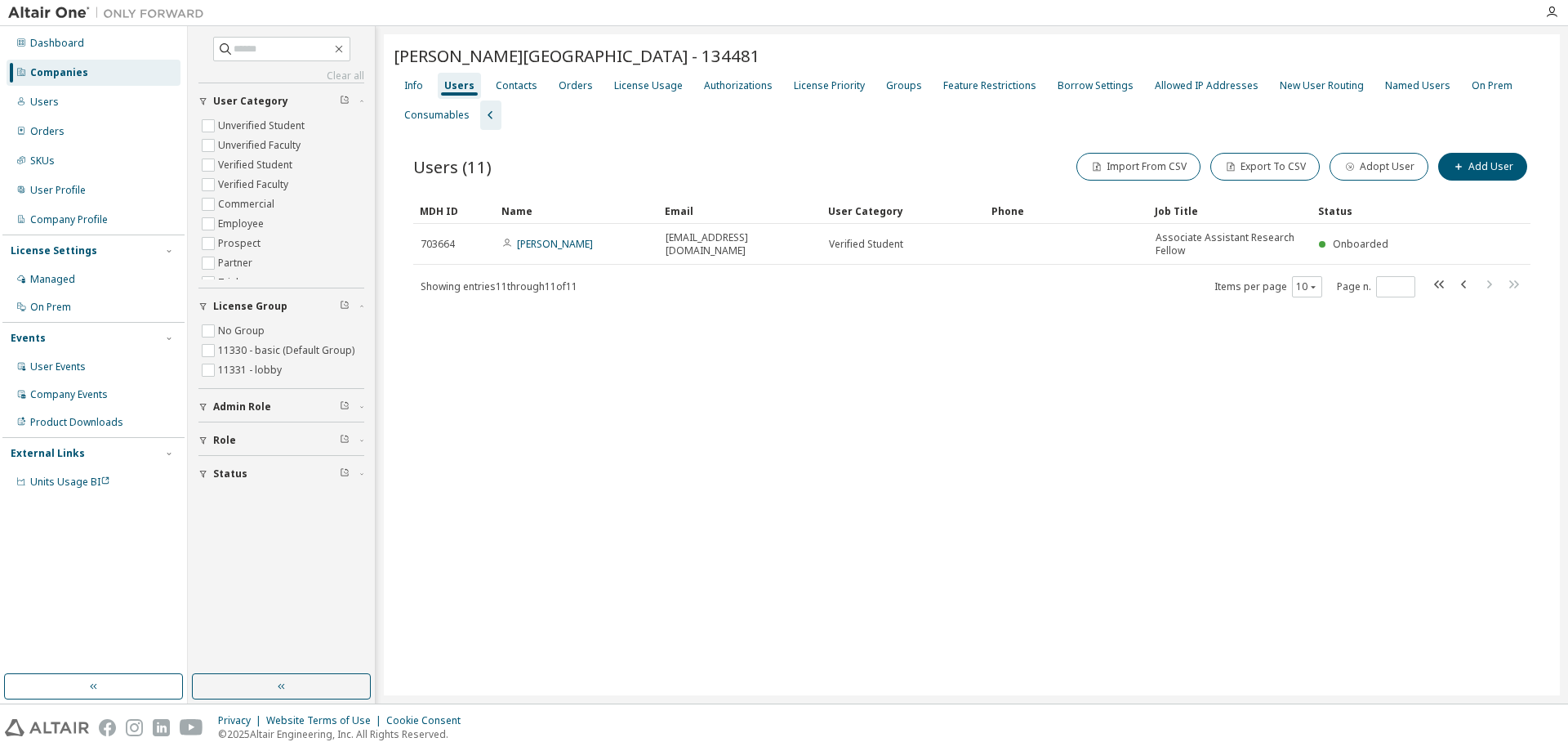
click at [1151, 495] on div "[PERSON_NAME][GEOGRAPHIC_DATA] - 134481 Clear Load Save Save As Field Operator …" at bounding box center [972, 364] width 1176 height 661
click at [724, 433] on div "[PERSON_NAME][GEOGRAPHIC_DATA] - 134481 Clear Load Save Save As Field Operator …" at bounding box center [972, 364] width 1176 height 661
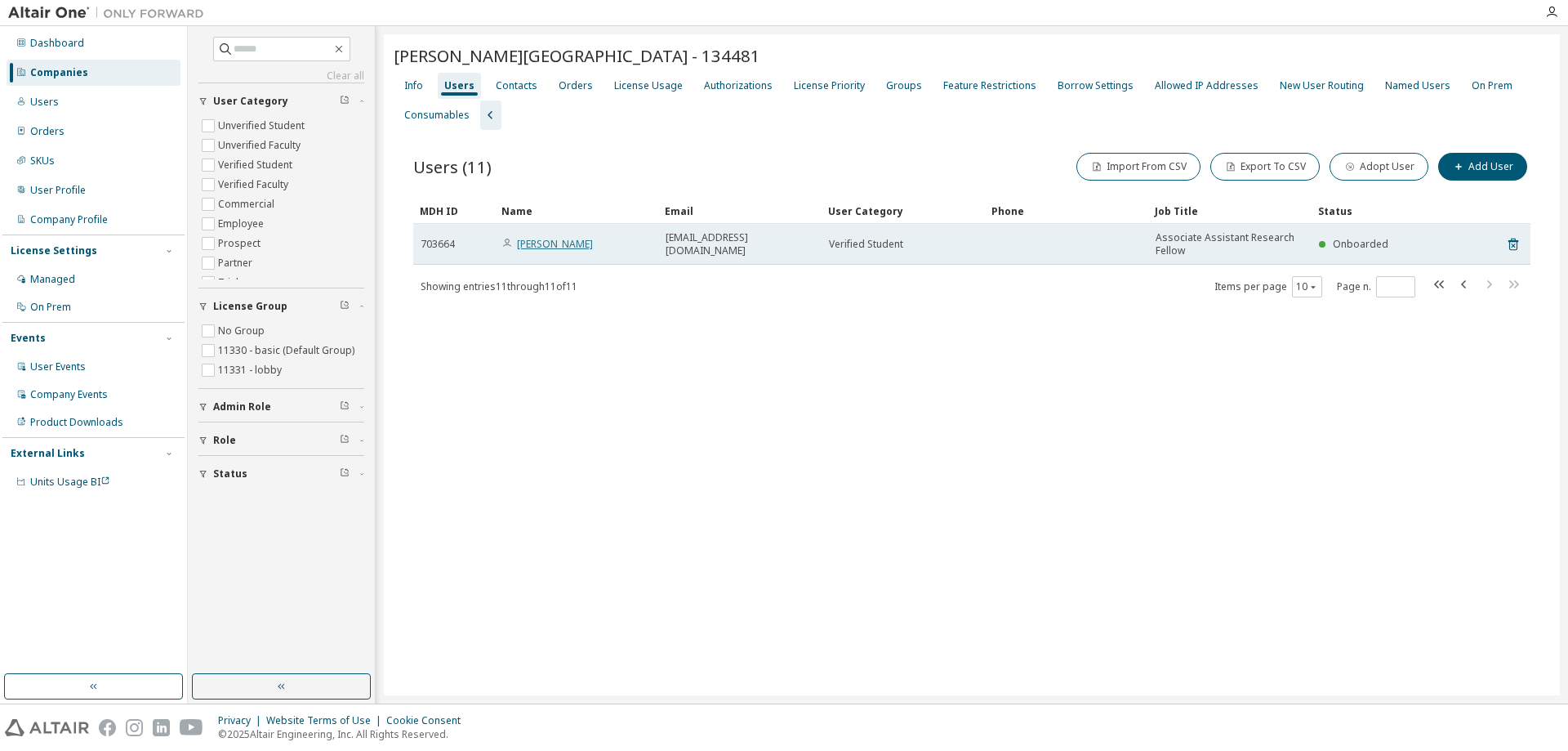
click at [552, 249] on link "[PERSON_NAME]" at bounding box center [555, 244] width 76 height 14
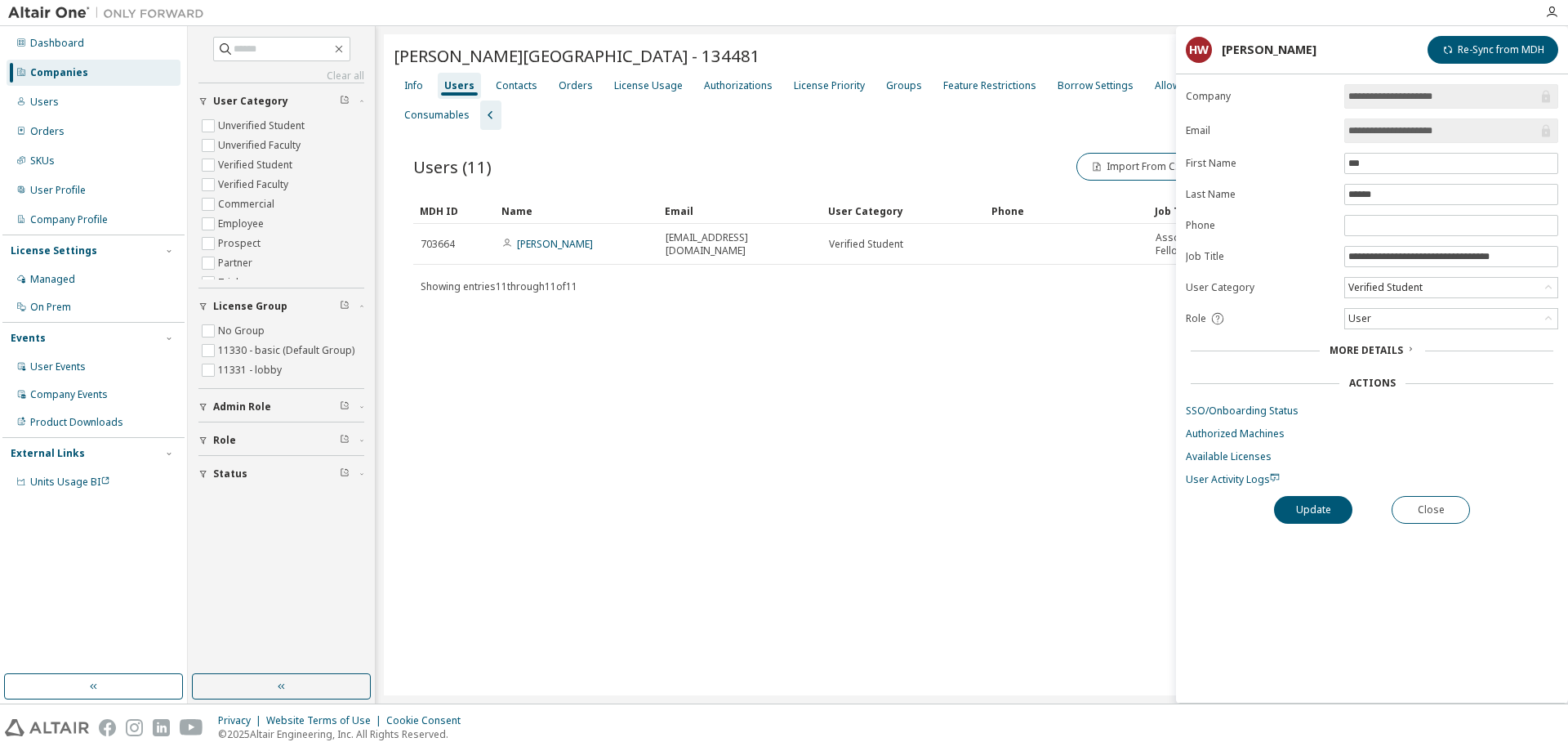
click at [901, 502] on div "[PERSON_NAME][GEOGRAPHIC_DATA] - 134481 Clear Load Save Save As Field Operator …" at bounding box center [972, 364] width 1176 height 661
click at [811, 410] on div "[PERSON_NAME][GEOGRAPHIC_DATA] - 134481 Clear Load Save Save As Field Operator …" at bounding box center [972, 364] width 1176 height 661
click at [484, 114] on icon "button" at bounding box center [491, 115] width 19 height 19
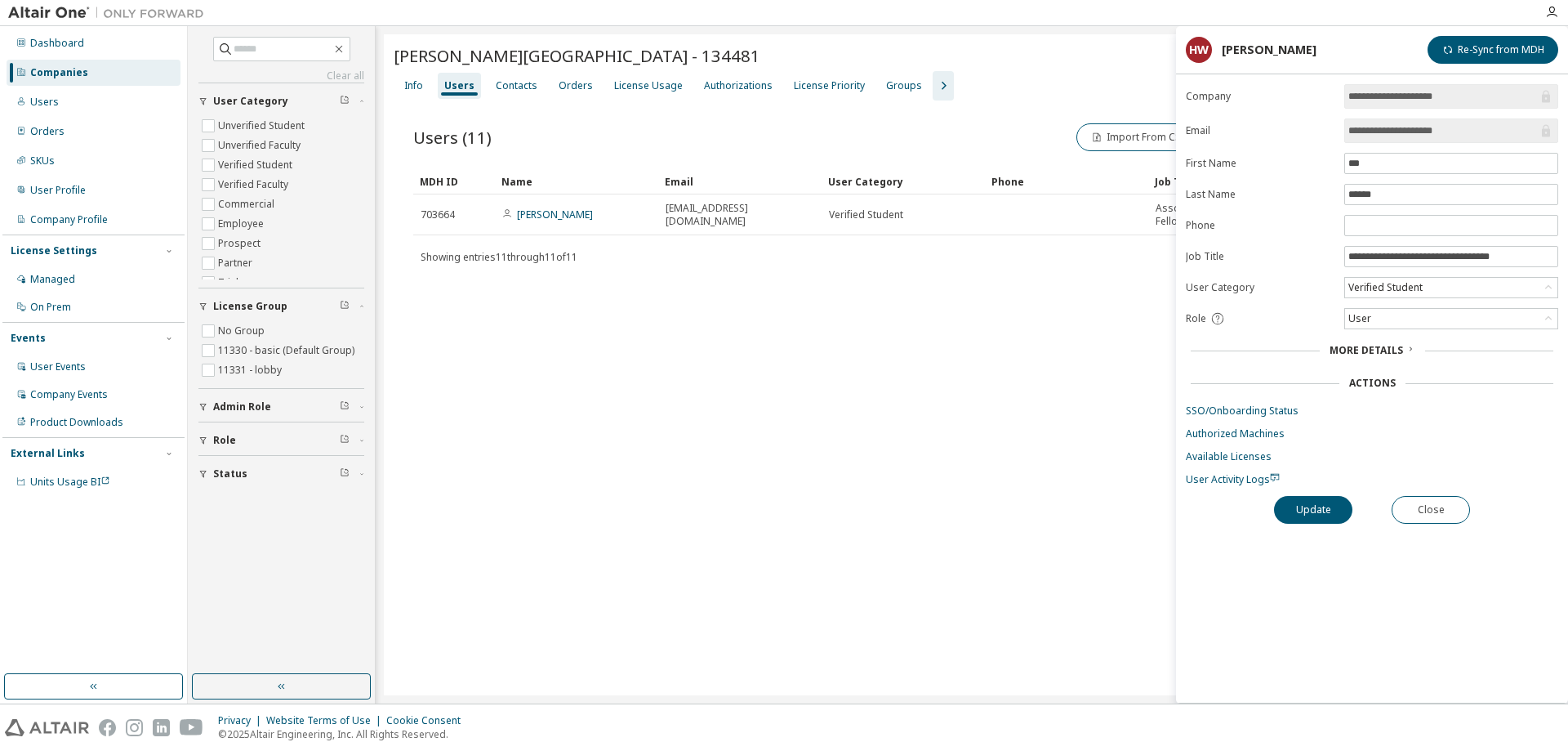
drag, startPoint x: 1077, startPoint y: 507, endPoint x: 1365, endPoint y: 506, distance: 288.0
click at [1077, 507] on div "[PERSON_NAME][GEOGRAPHIC_DATA] - 134481 Clear Load Save Save As Field Operator …" at bounding box center [972, 364] width 1176 height 661
click at [1446, 519] on button "Close" at bounding box center [1431, 509] width 79 height 28
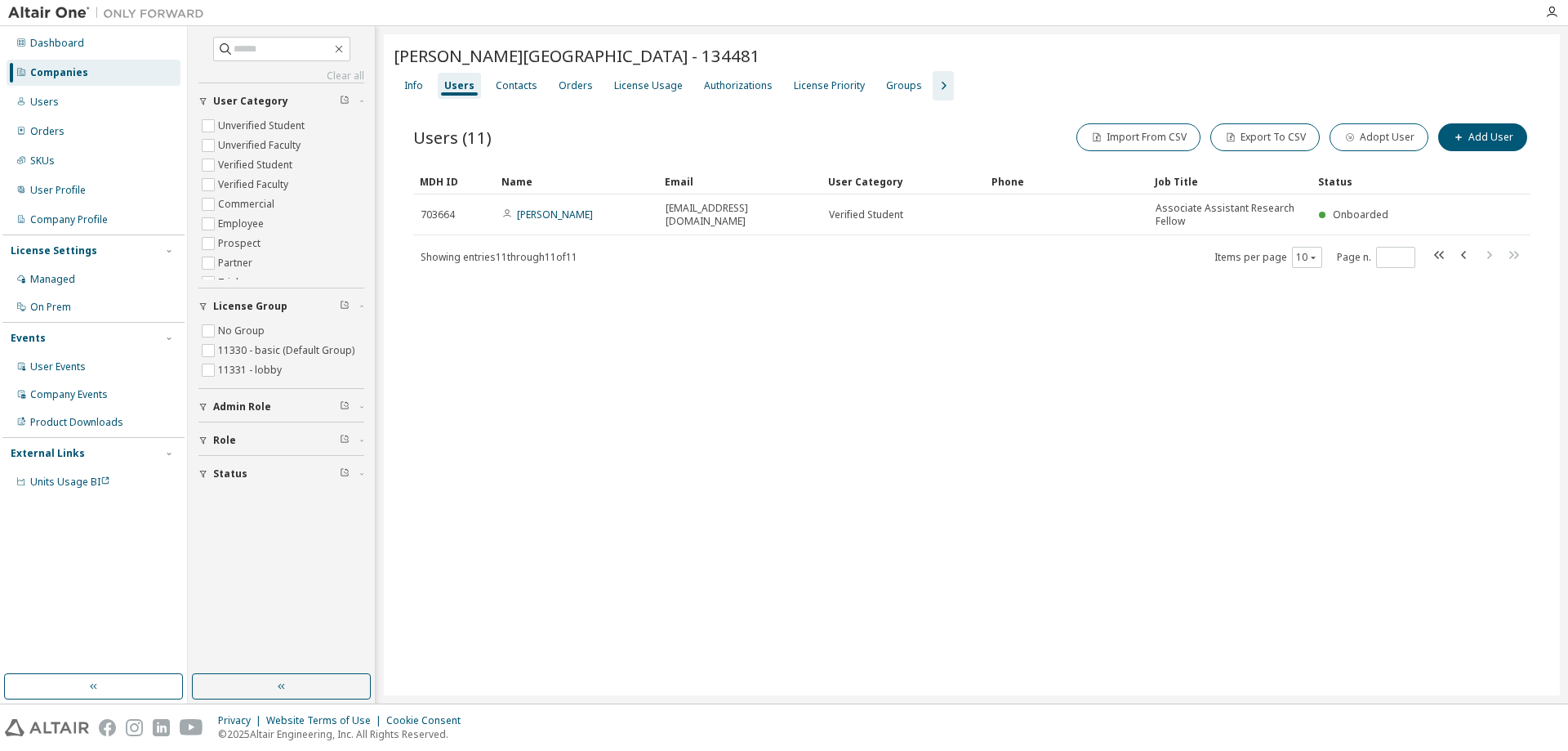
click at [907, 431] on div "[PERSON_NAME][GEOGRAPHIC_DATA] - 134481 Clear Load Save Save As Field Operator …" at bounding box center [972, 364] width 1176 height 661
click at [413, 84] on div "Info" at bounding box center [413, 86] width 18 height 13
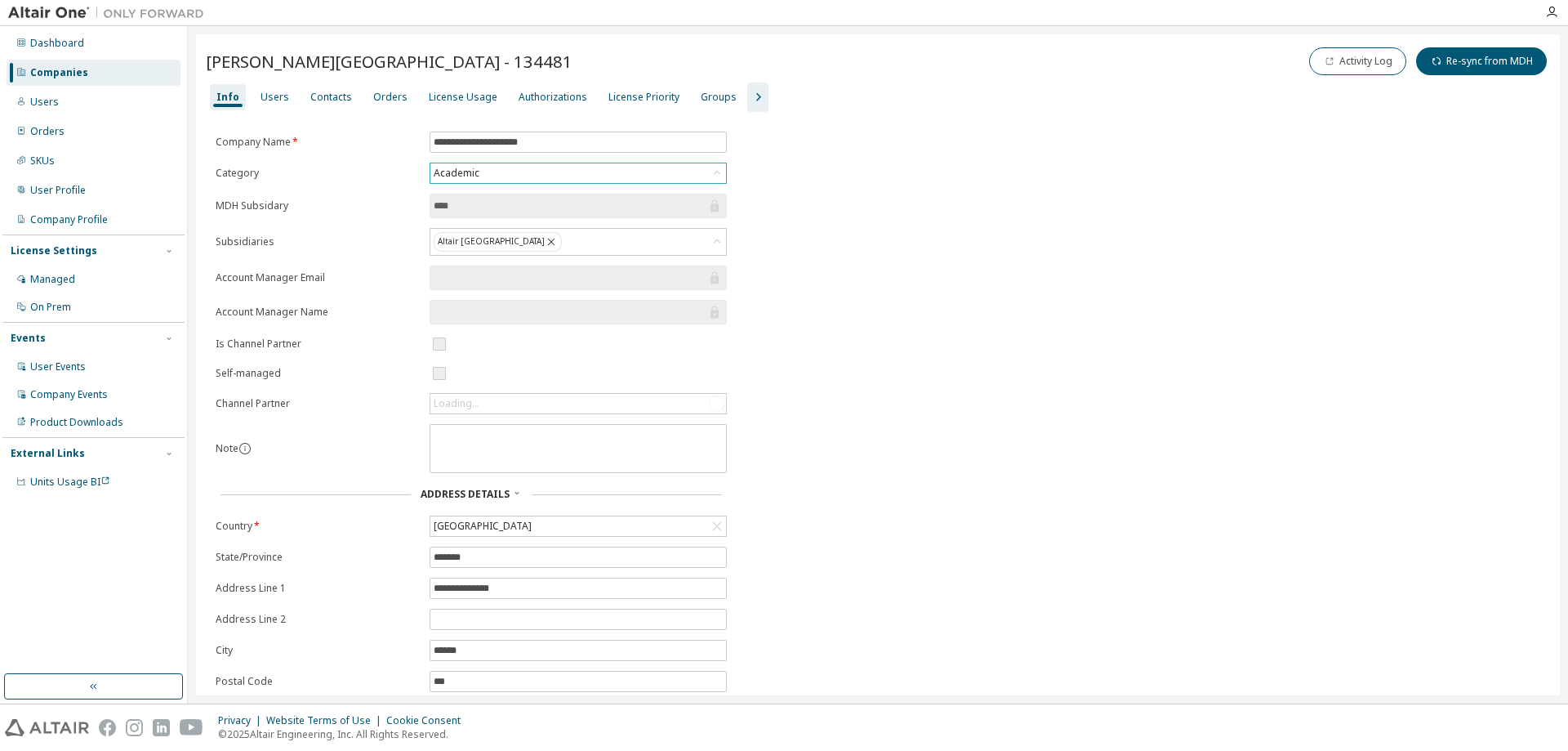
click at [723, 177] on icon at bounding box center [717, 172] width 17 height 17
click at [900, 357] on div "**********" at bounding box center [878, 446] width 1344 height 630
